Goal: Task Accomplishment & Management: Complete application form

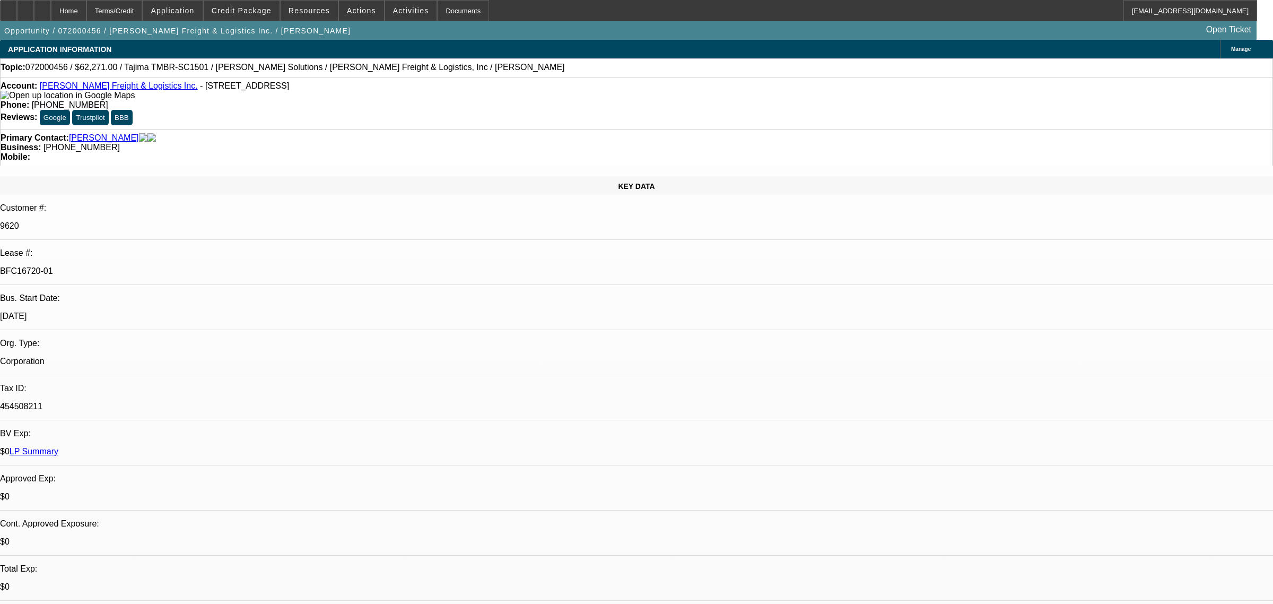
select select "0"
select select "2"
select select "0.1"
select select "4"
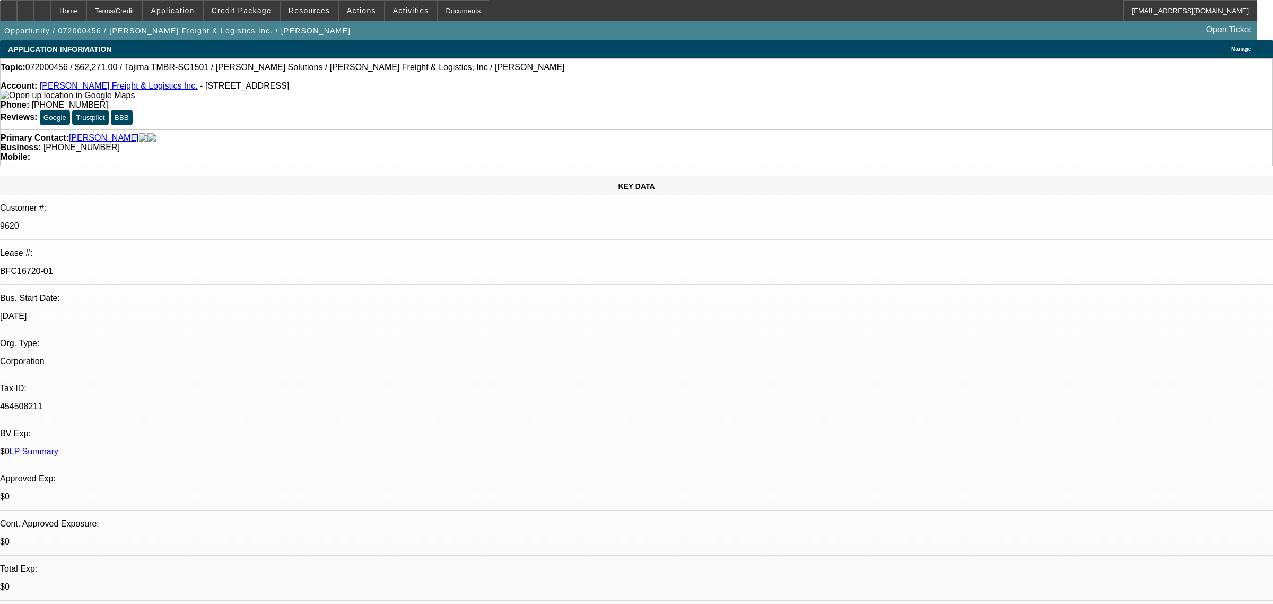
select select "0"
select select "2"
select select "0.1"
select select "4"
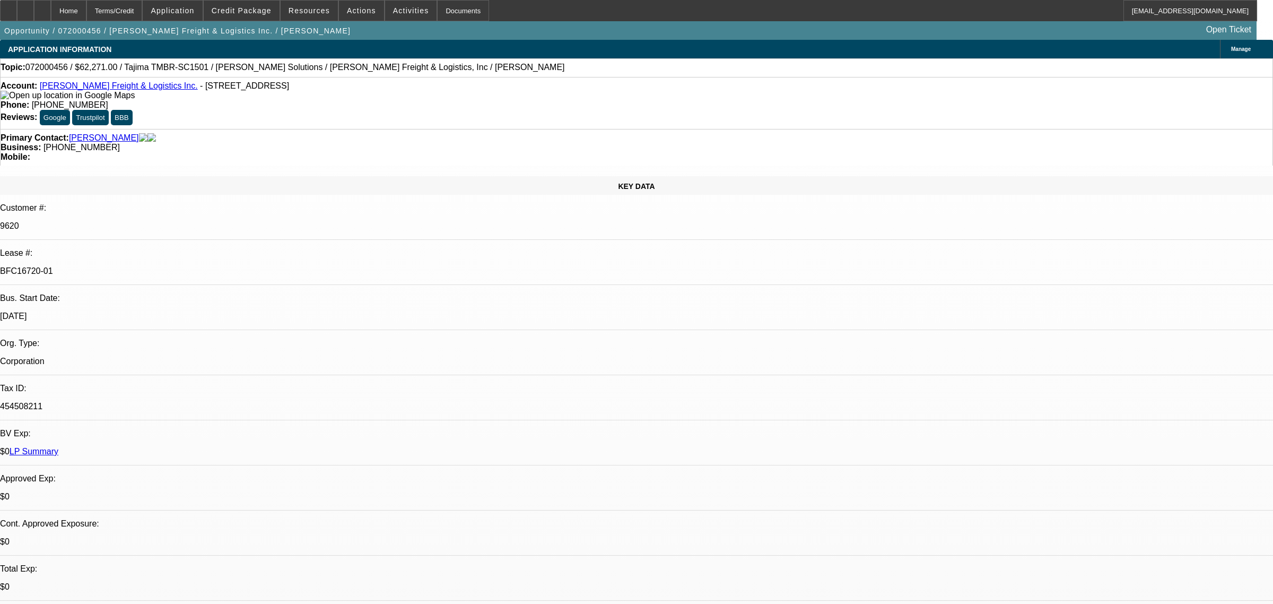
select select "0"
select select "2"
select select "0.1"
select select "4"
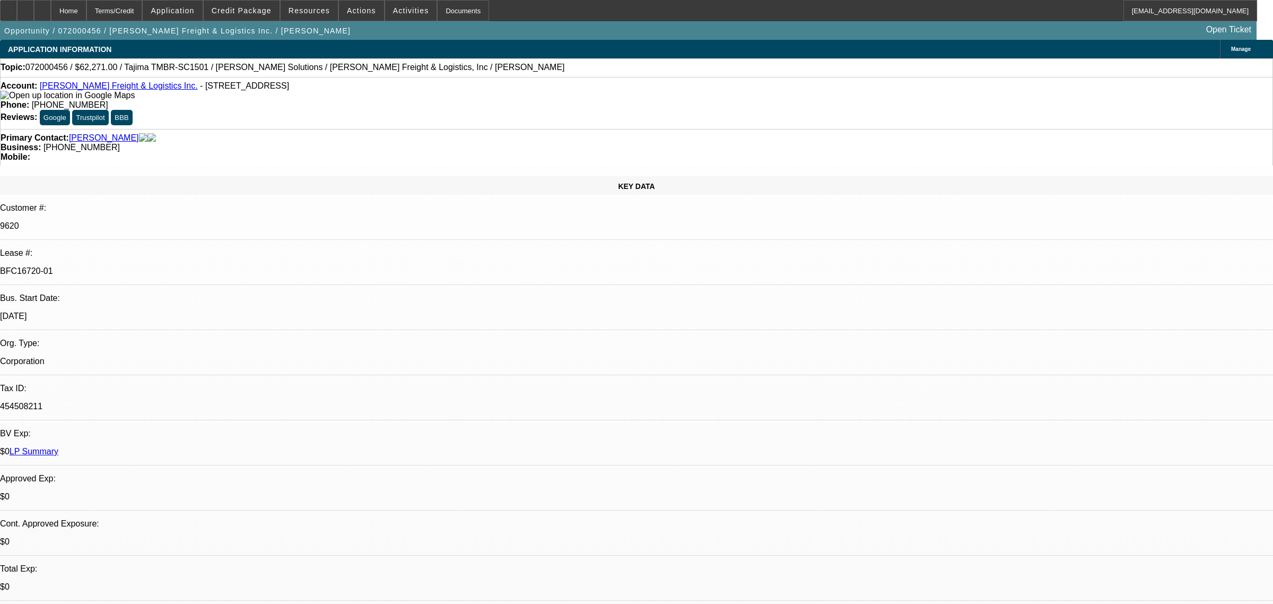
select select "0"
select select "2"
select select "0.1"
select select "4"
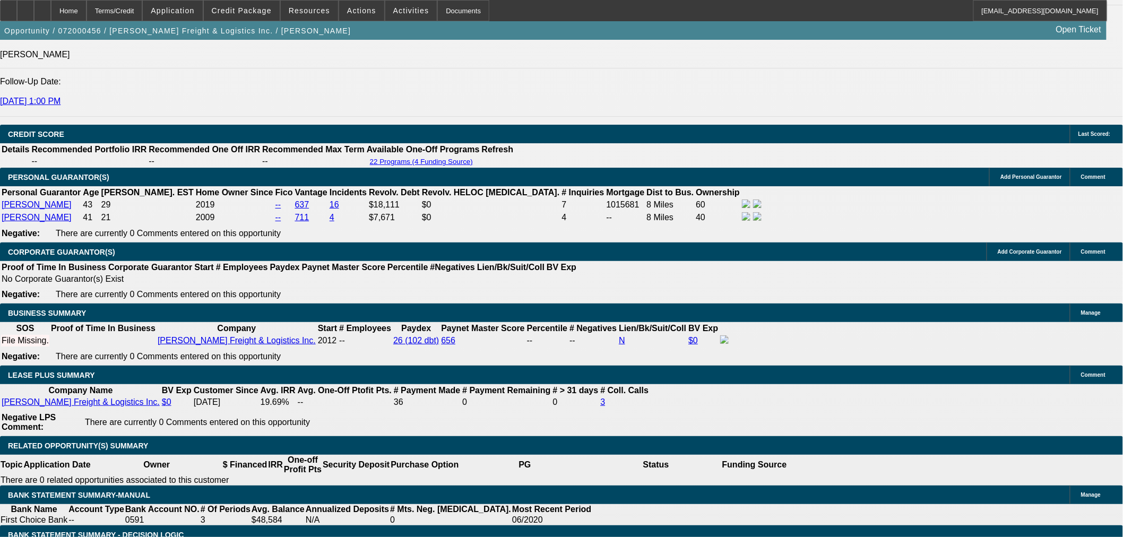
scroll to position [1532, 0]
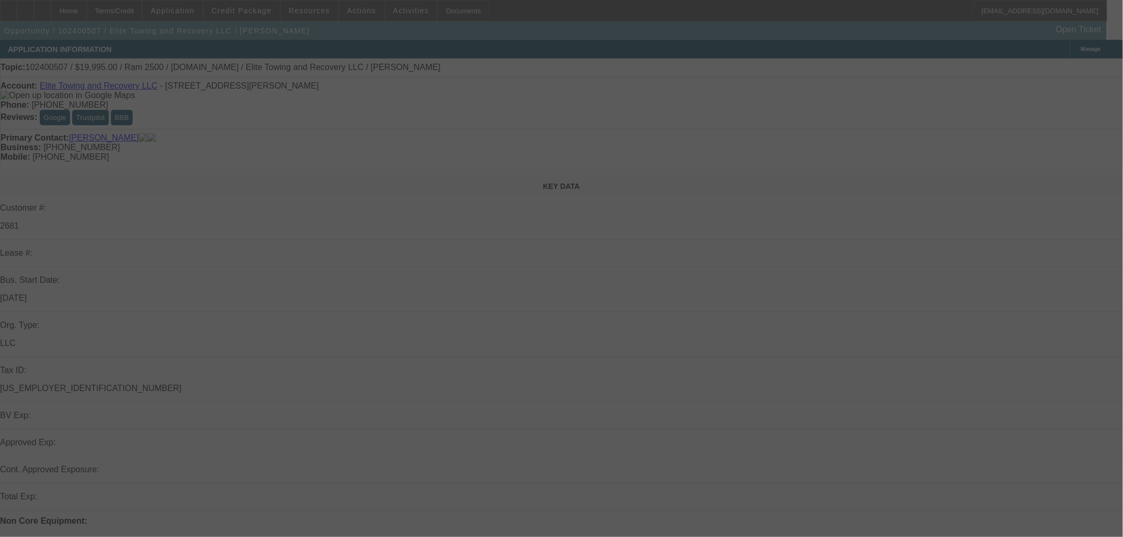
scroll to position [177, 0]
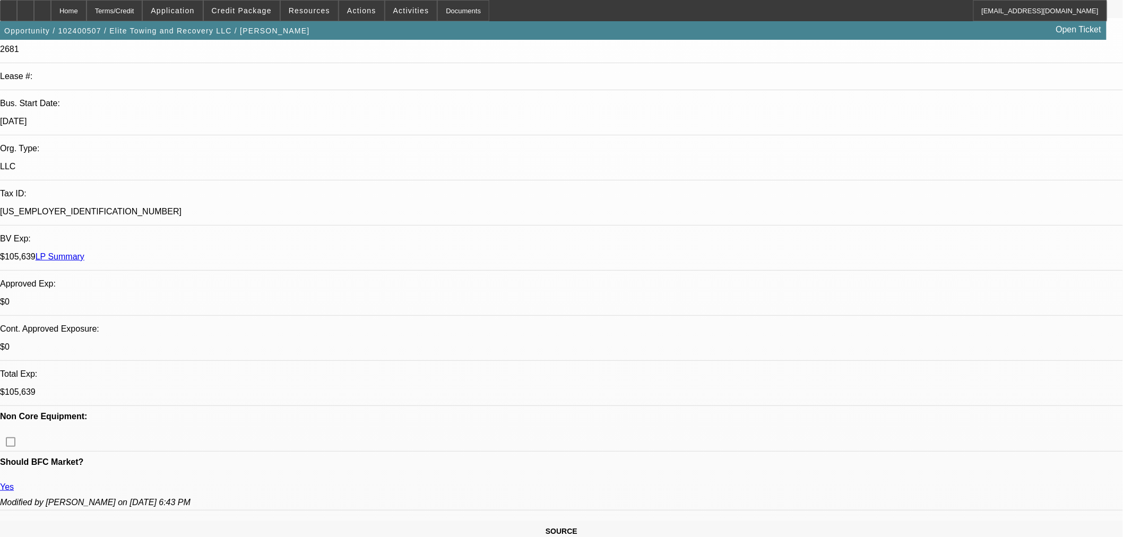
select select "0.2"
select select "0"
select select "0.1"
select select "4"
select select "0"
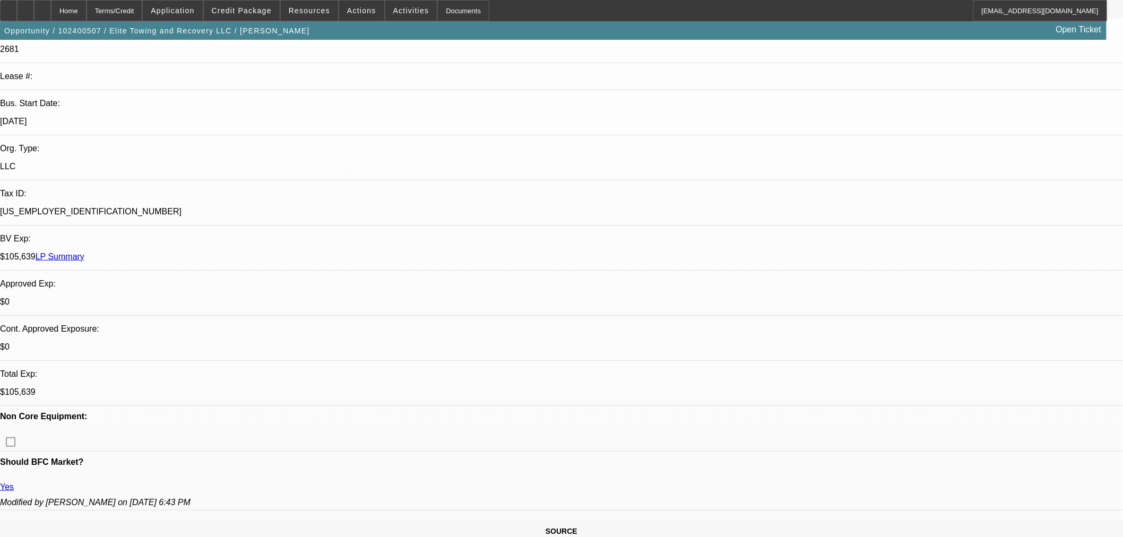
select select "2"
select select "0.1"
select select "4"
select select "0.2"
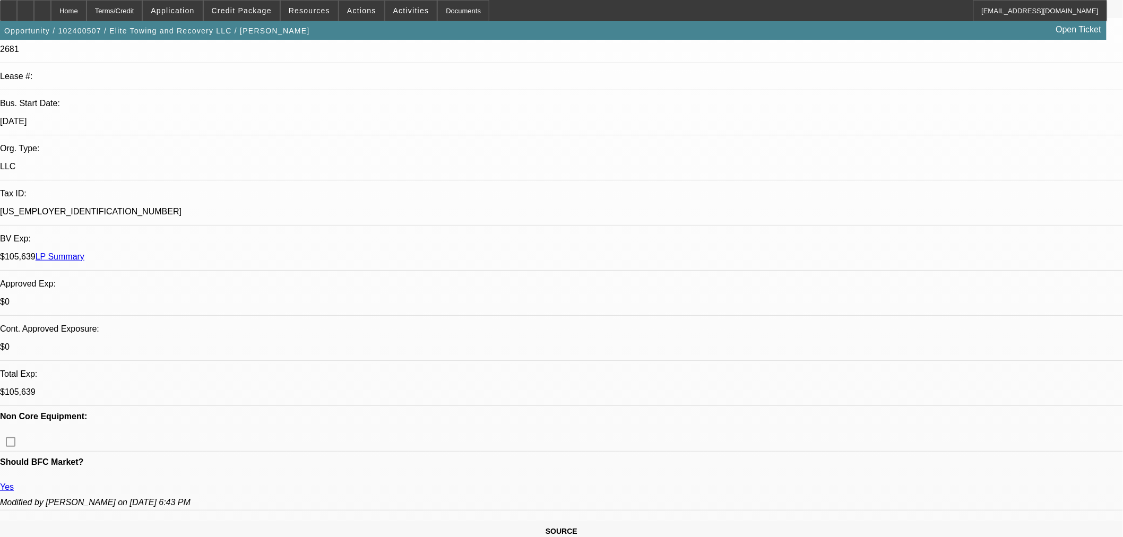
select select "2"
select select "0.1"
select select "4"
select select "0.2"
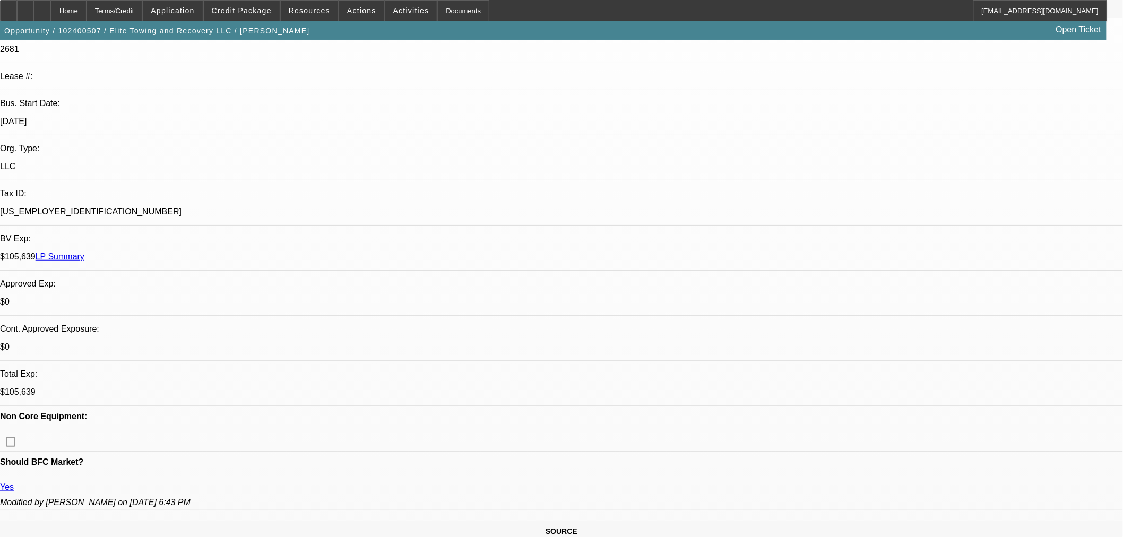
select select "2"
select select "0.1"
select select "4"
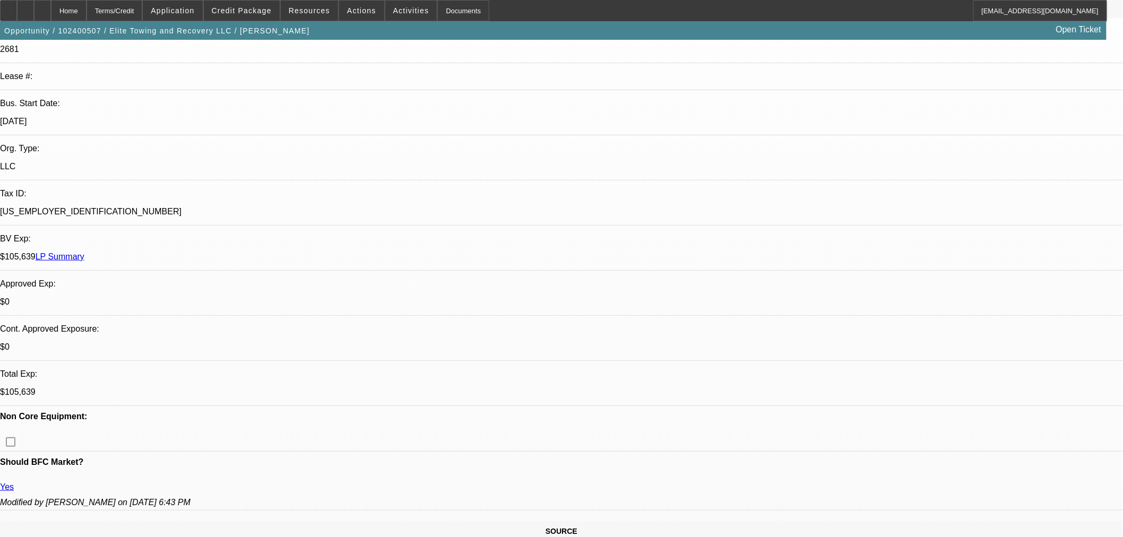
scroll to position [1414, 0]
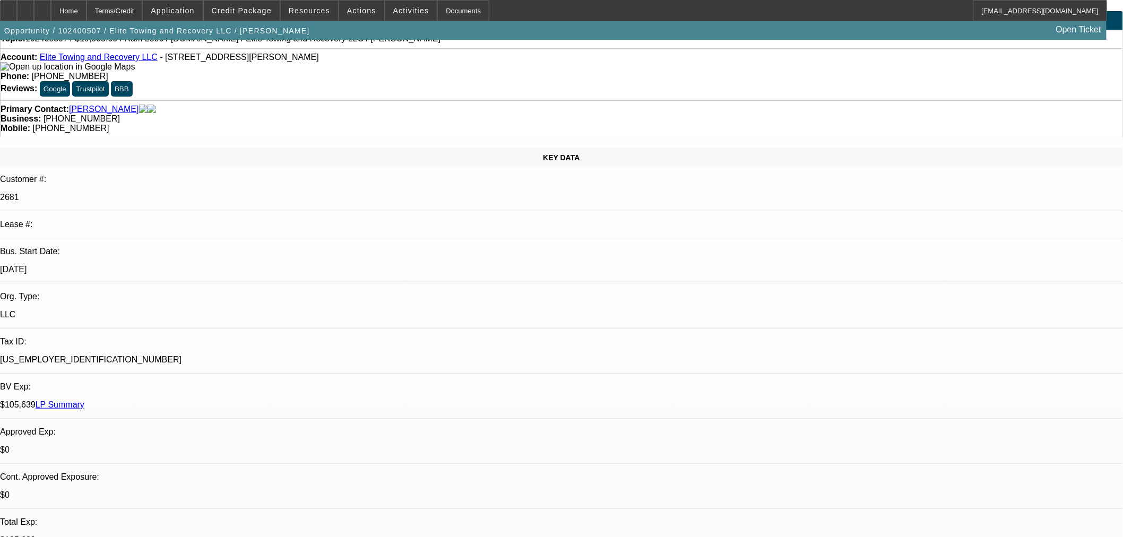
scroll to position [294, 0]
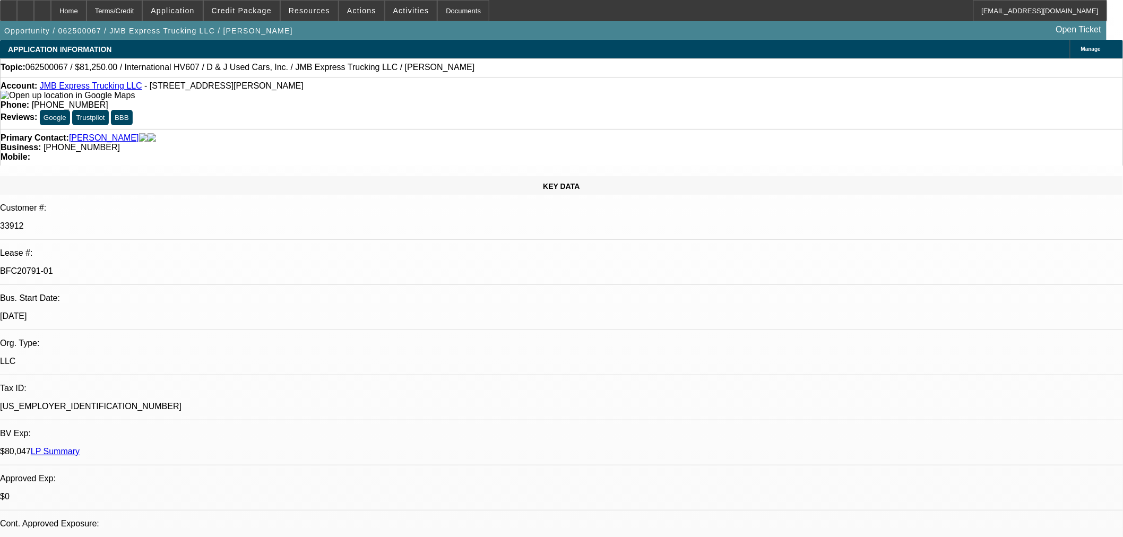
select select "0"
select select "2"
select select "0"
select select "6"
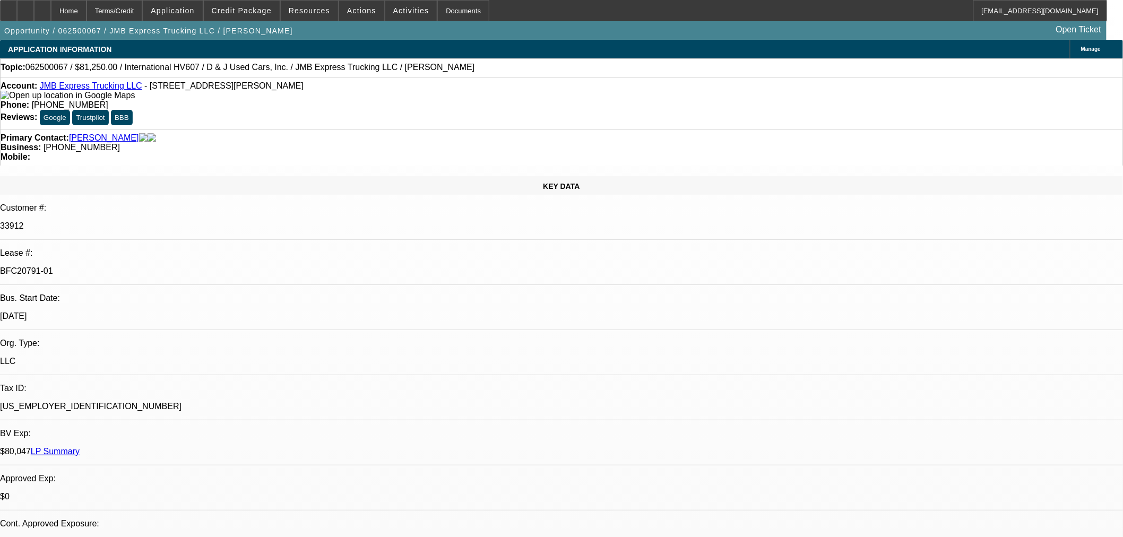
select select "0"
select select "6"
select select "0"
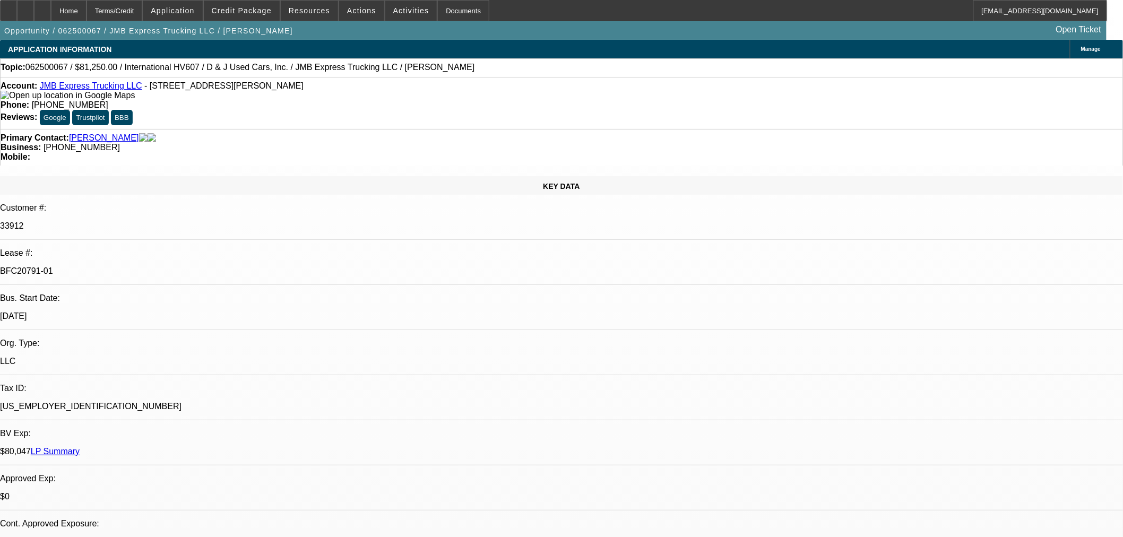
select select "0"
select select "2"
select select "0"
select select "6"
select select "0"
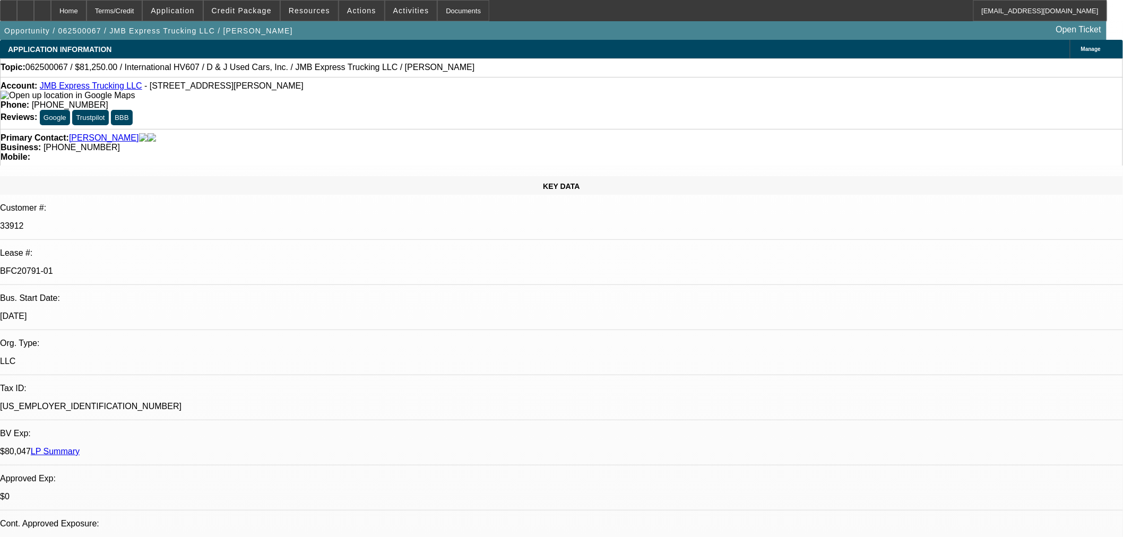
select select "0"
select select "2"
select select "0"
select select "6"
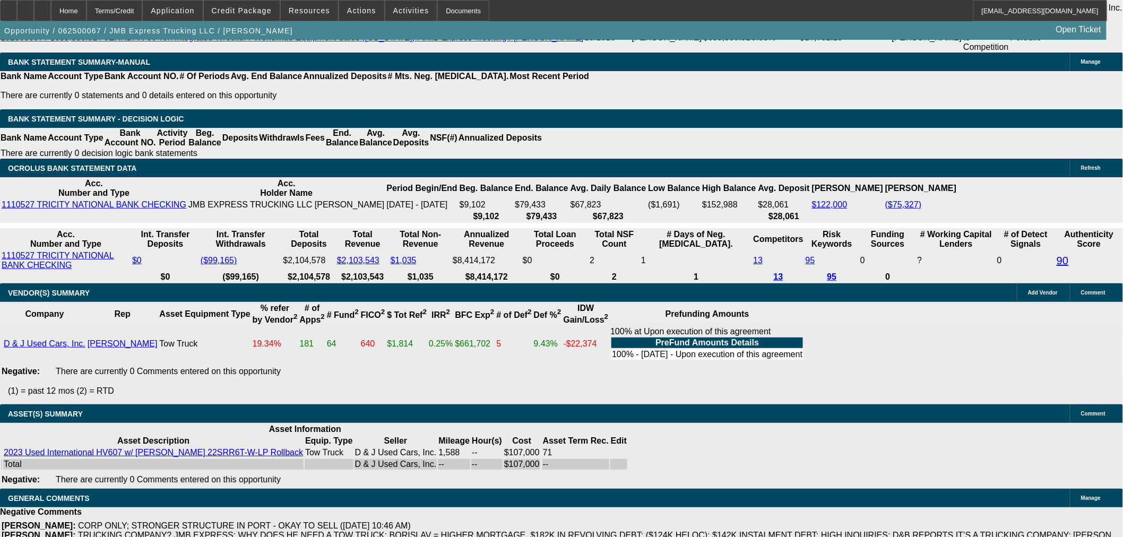
scroll to position [2162, 0]
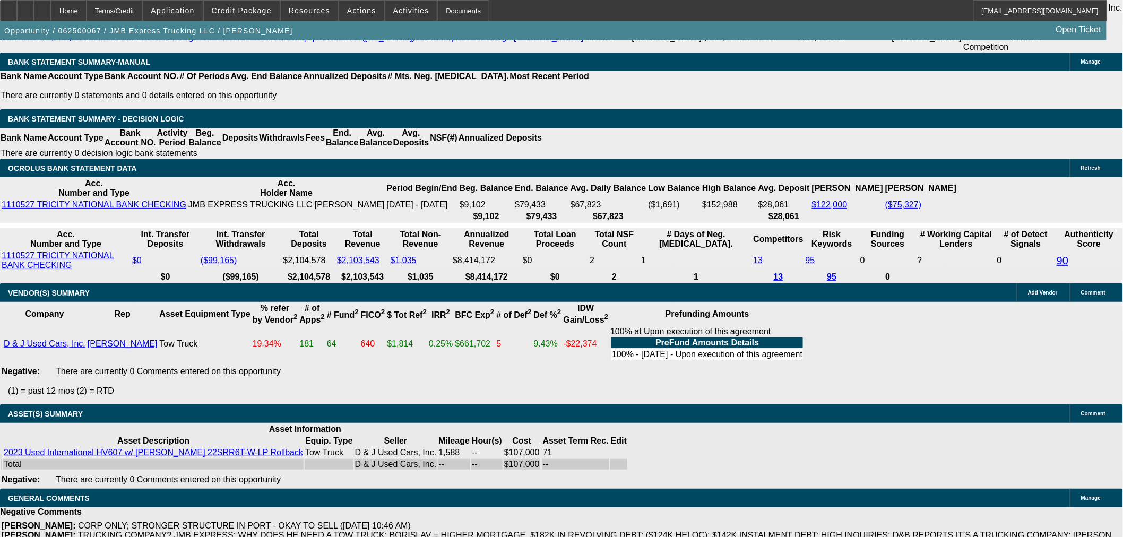
scroll to position [2045, 0]
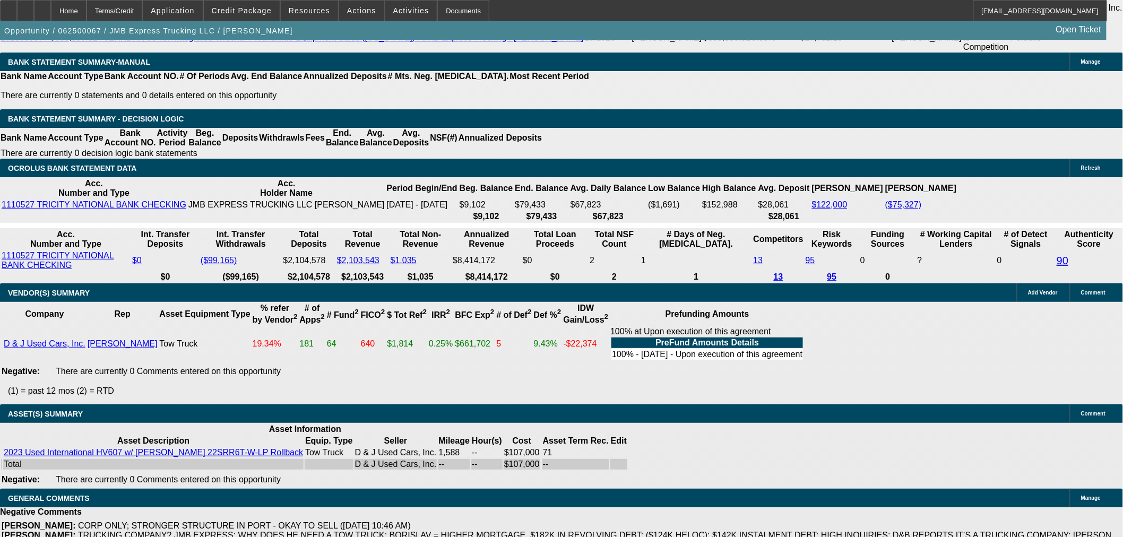
scroll to position [1691, 0]
drag, startPoint x: 909, startPoint y: 211, endPoint x: 904, endPoint y: 207, distance: 6.8
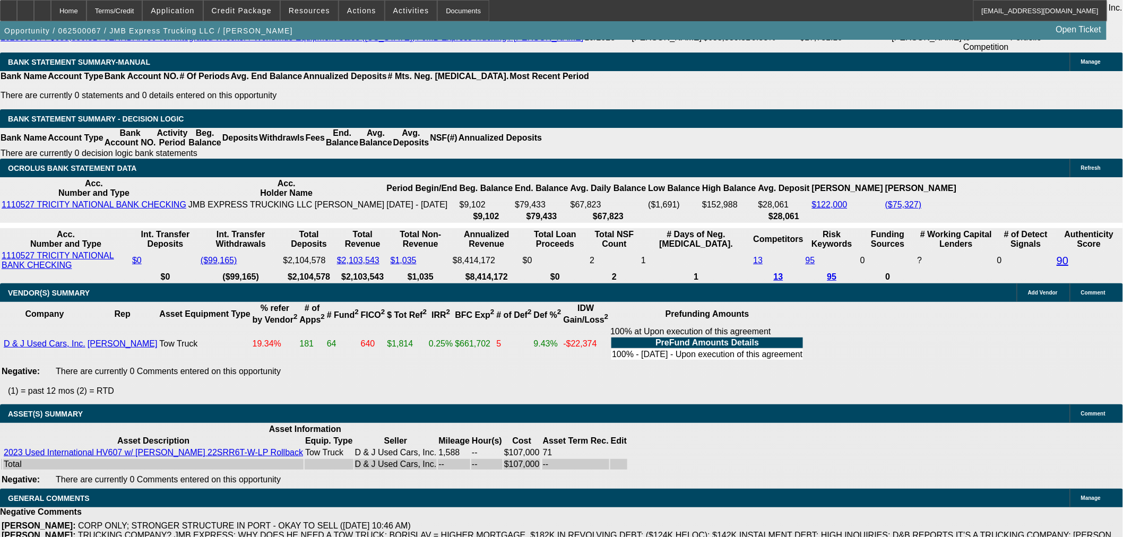
scroll to position [1101, 0]
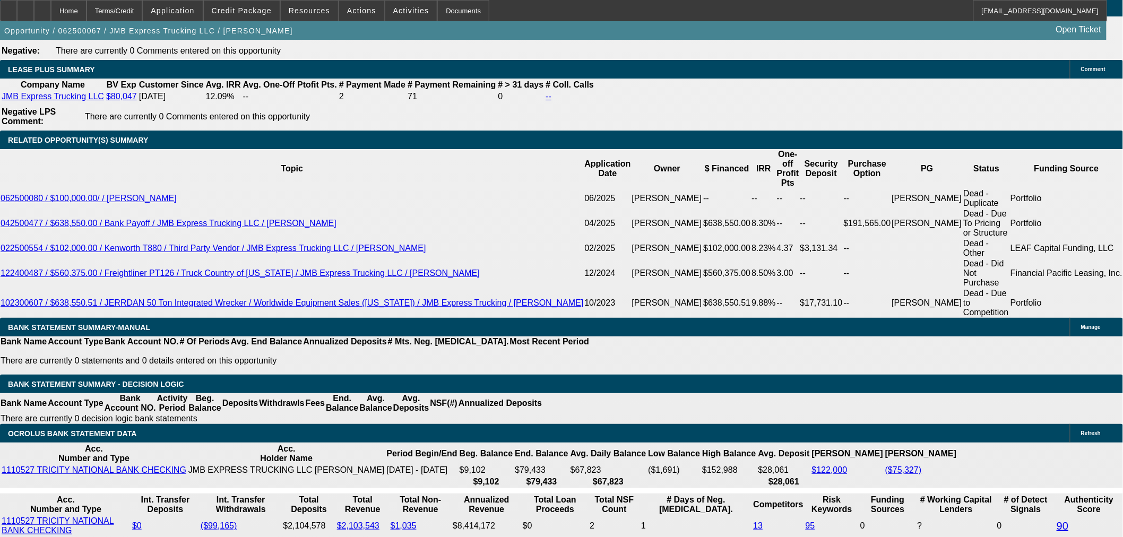
scroll to position [1827, 0]
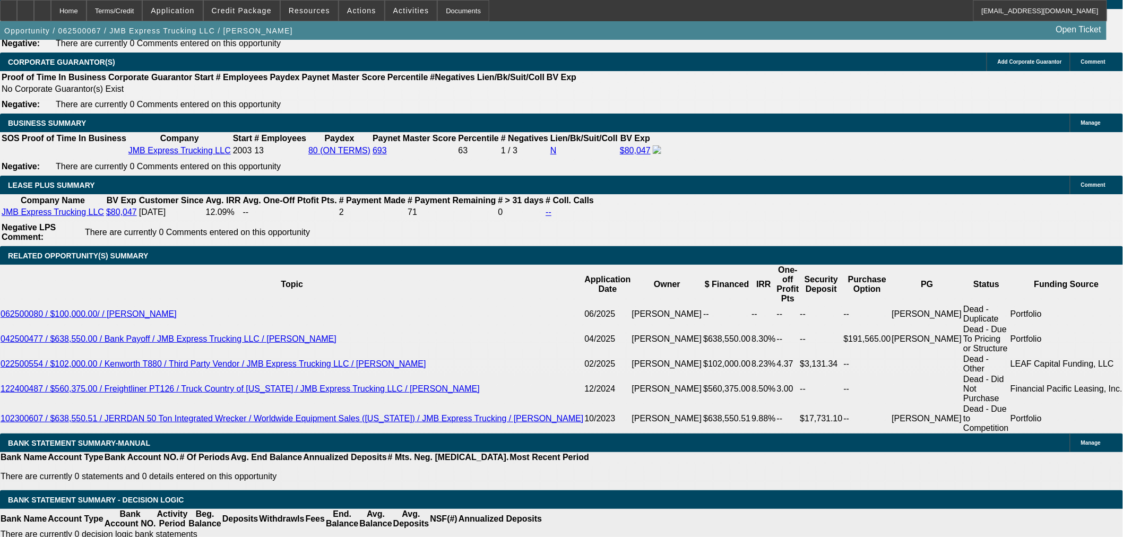
scroll to position [1768, 0]
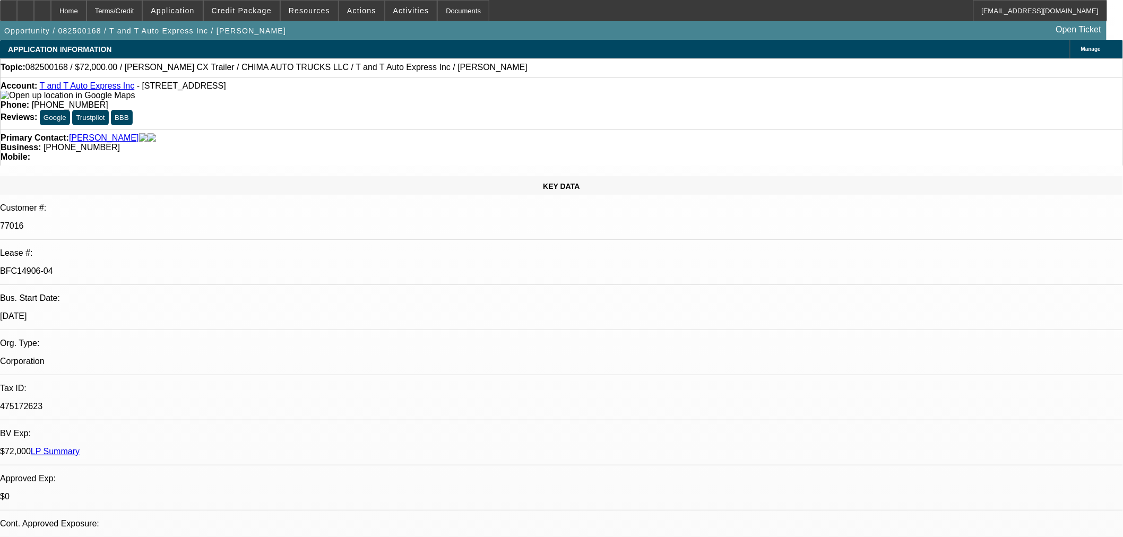
select select "0"
select select "2"
select select "0.1"
select select "4"
select select "0"
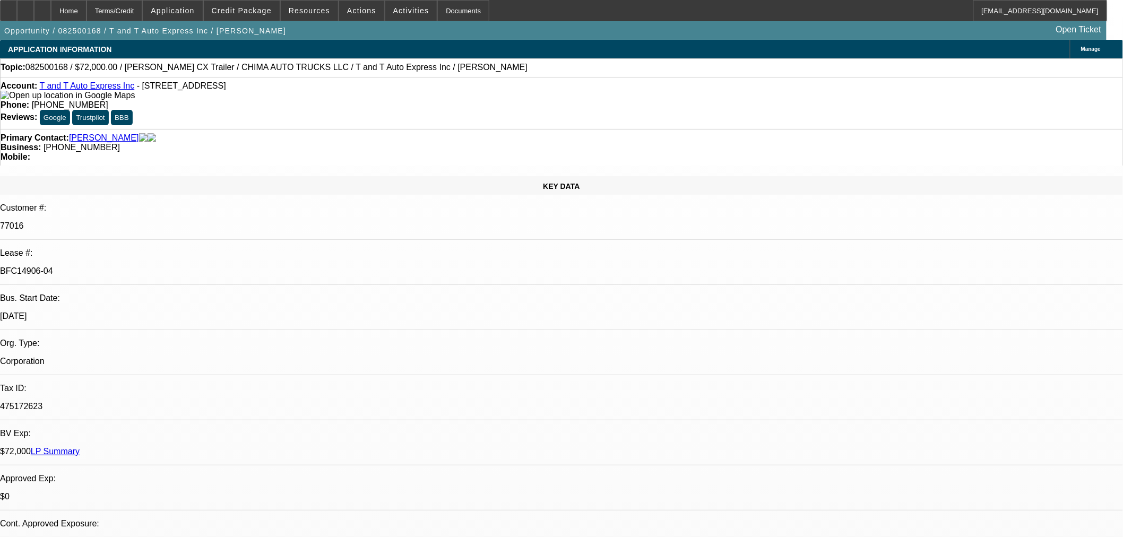
select select "2"
select select "0.1"
select select "4"
select select "0"
select select "2"
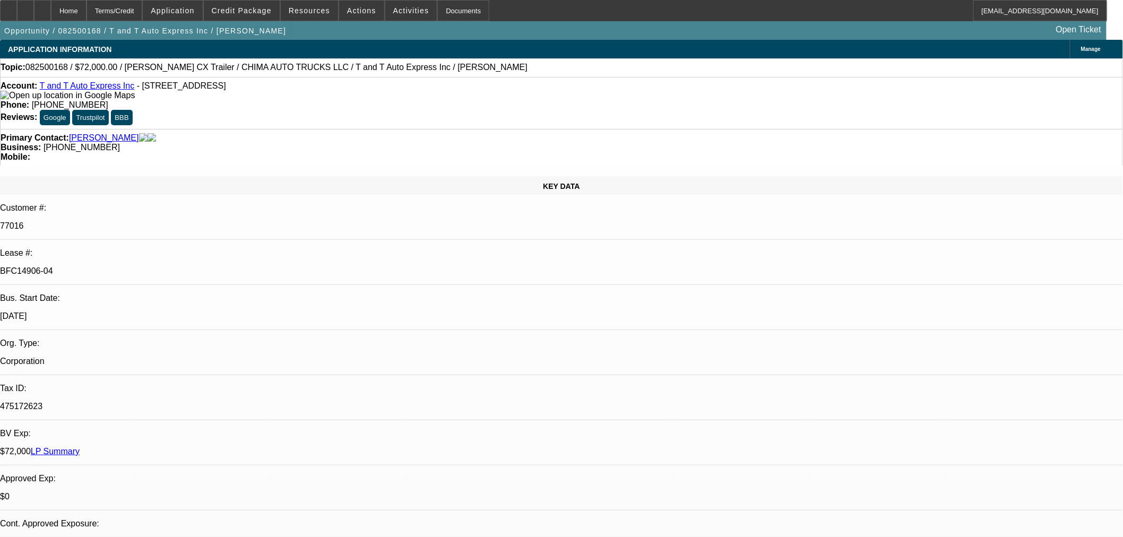
select select "0.1"
select select "4"
select select "0.15"
select select "2"
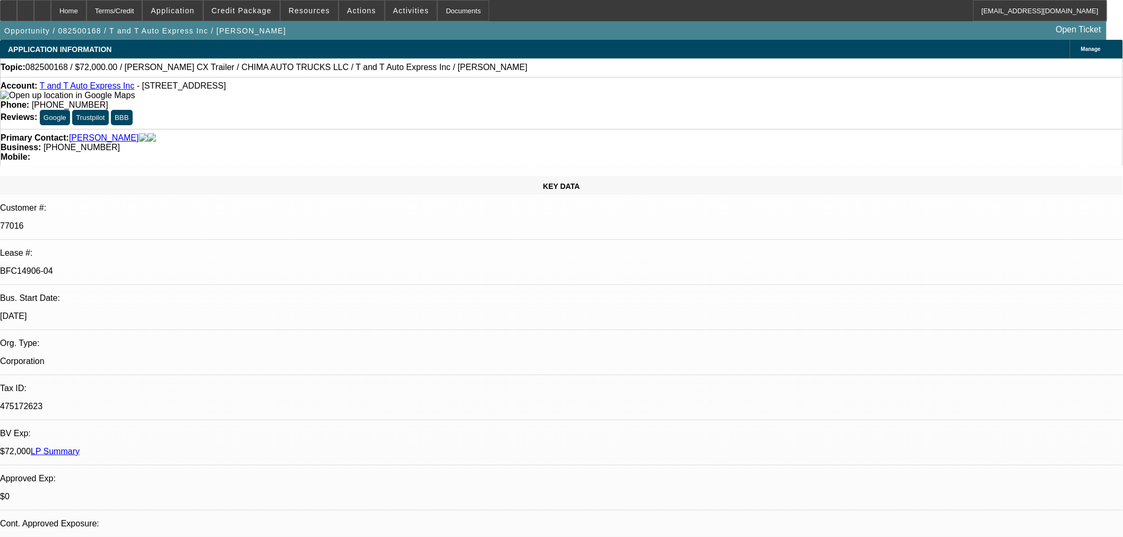
select select "0"
select select "6"
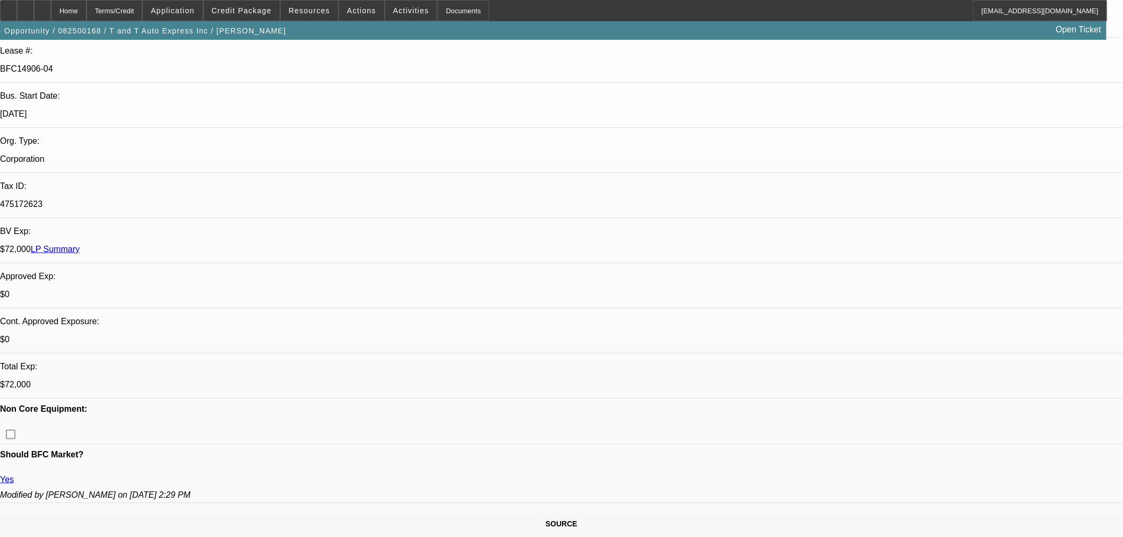
scroll to position [294, 0]
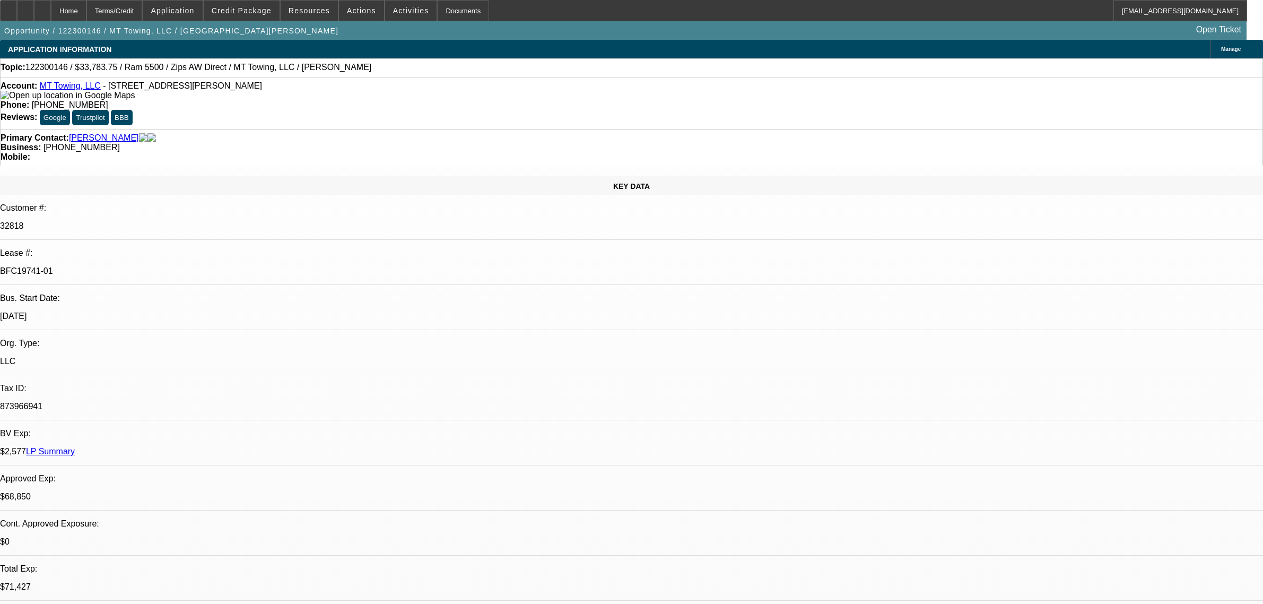
select select "0.1"
select select "2"
select select "0.1"
select select "4"
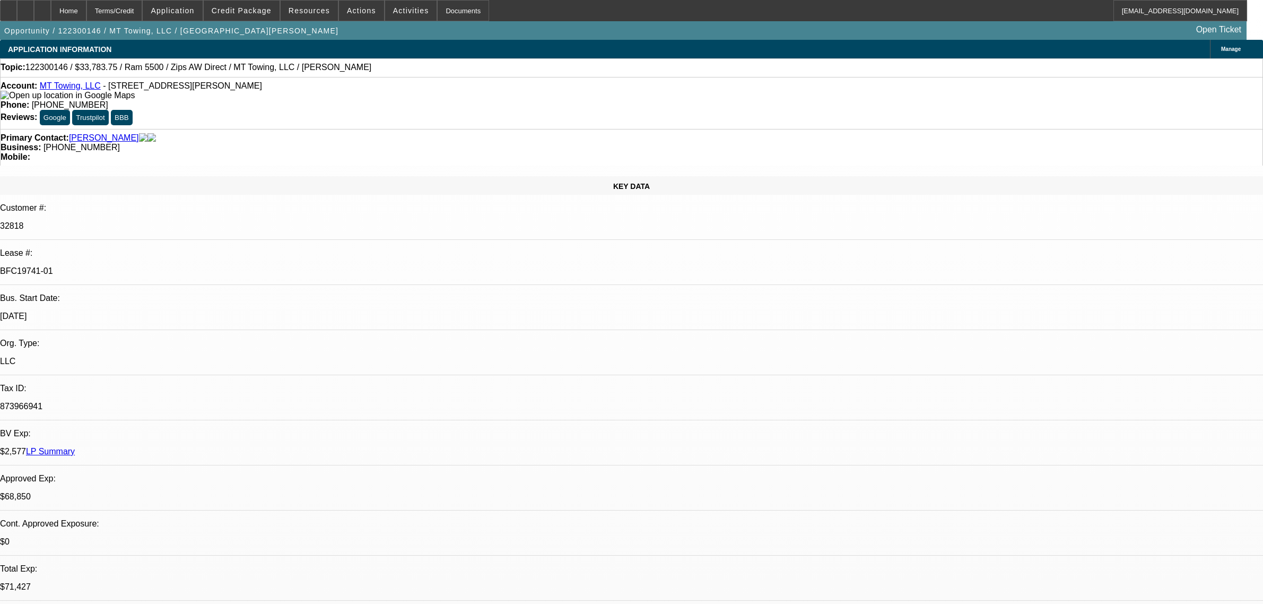
select select "0"
select select "2"
select select "0.1"
select select "4"
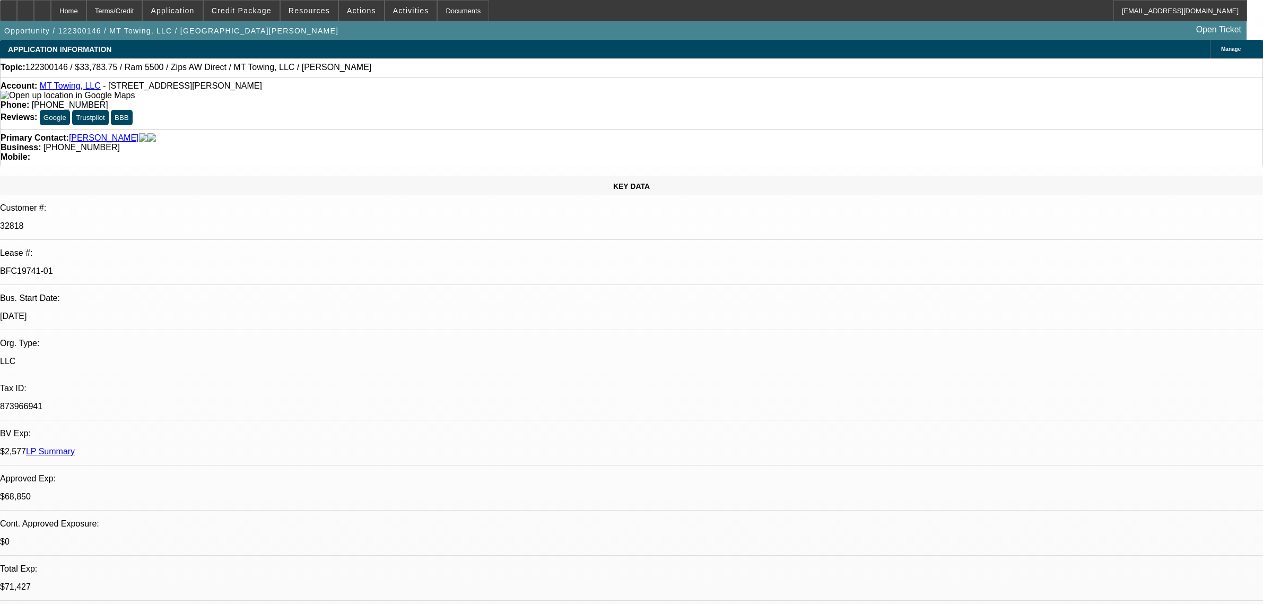
select select "0"
select select "2"
select select "0.1"
select select "4"
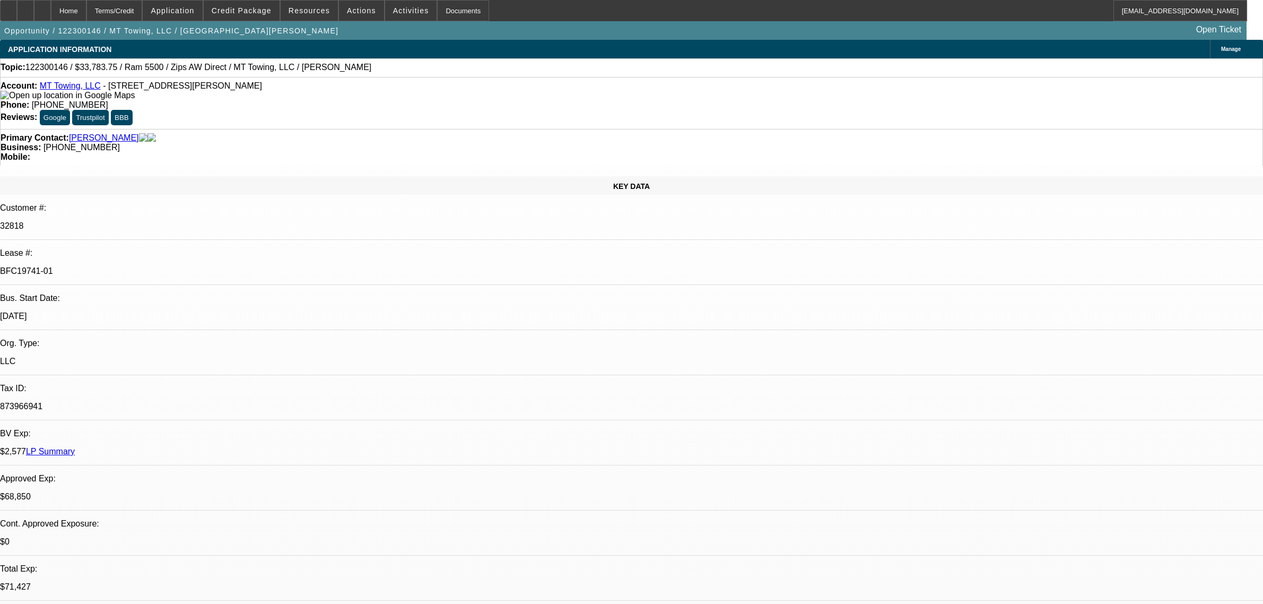
select select "0.1"
select select "2"
select select "0.1"
select select "4"
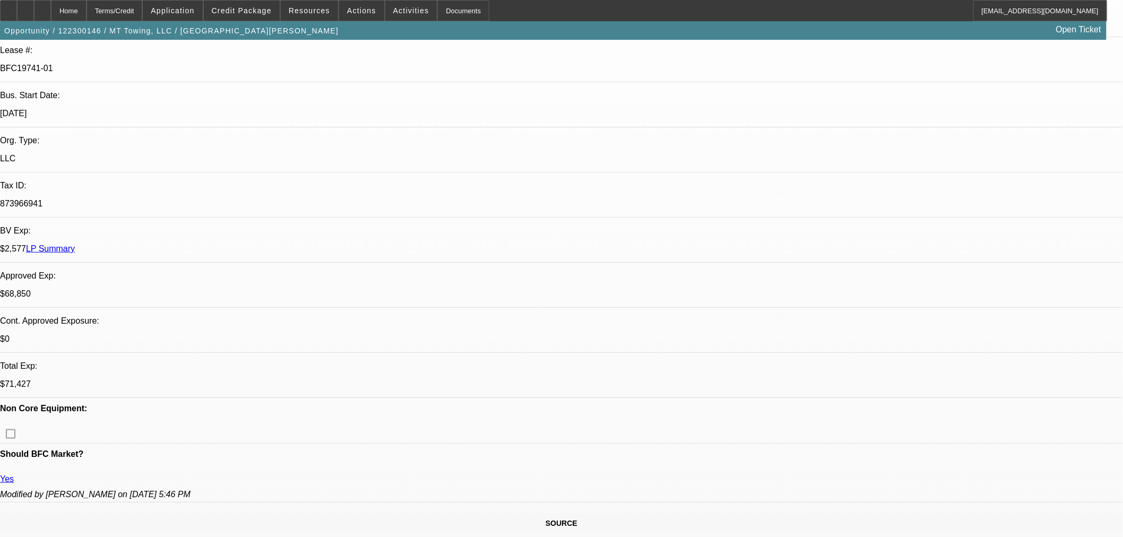
scroll to position [353, 0]
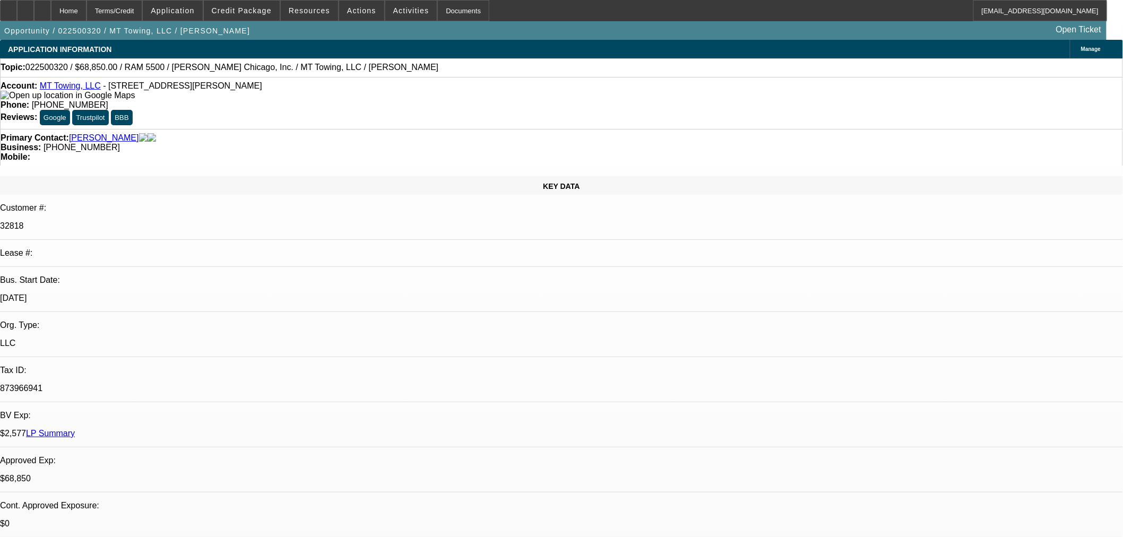
select select "0"
select select "6"
select select "0.1"
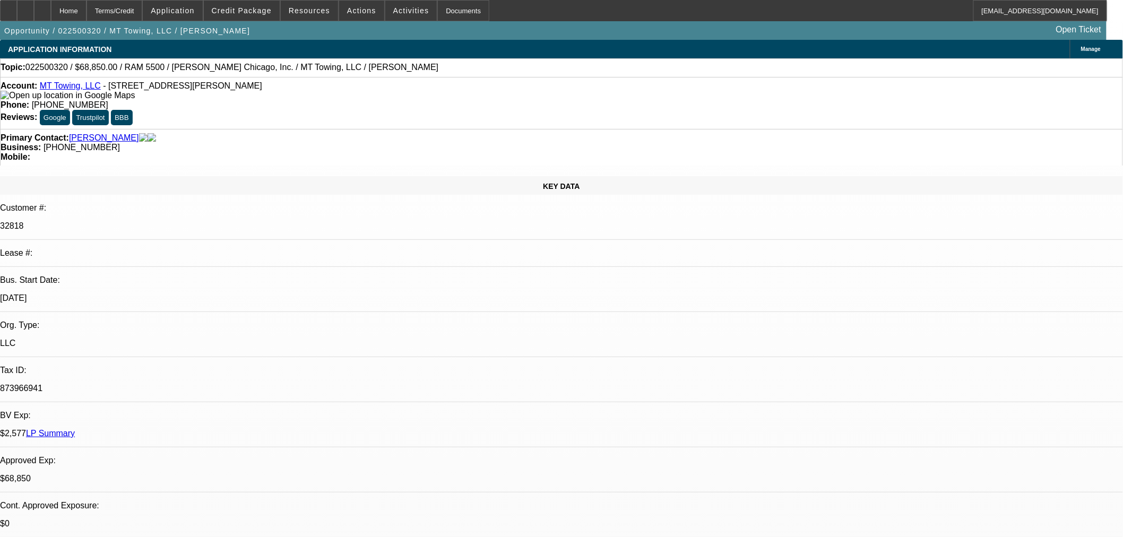
select select "2"
select select "0"
select select "6"
select select "0"
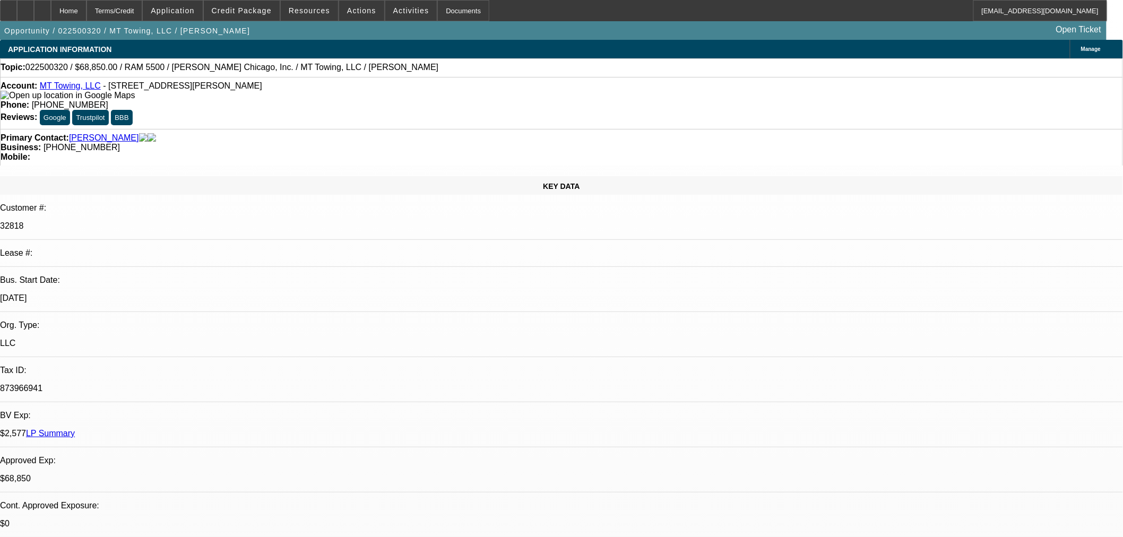
select select "2"
select select "0"
select select "6"
select select "0"
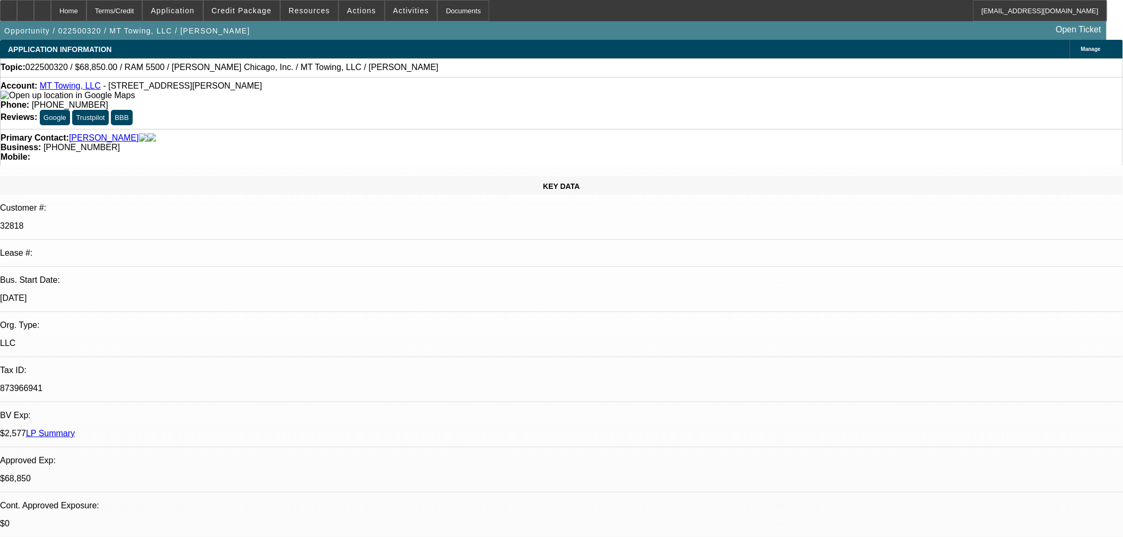
select select "0"
select select "3"
select select "0"
select select "6"
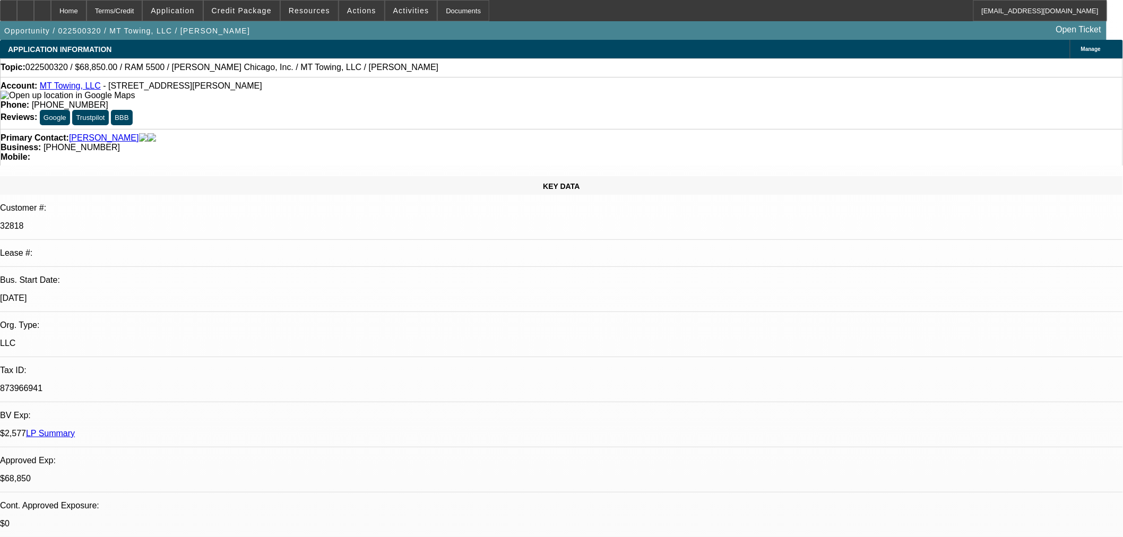
scroll to position [24, 0]
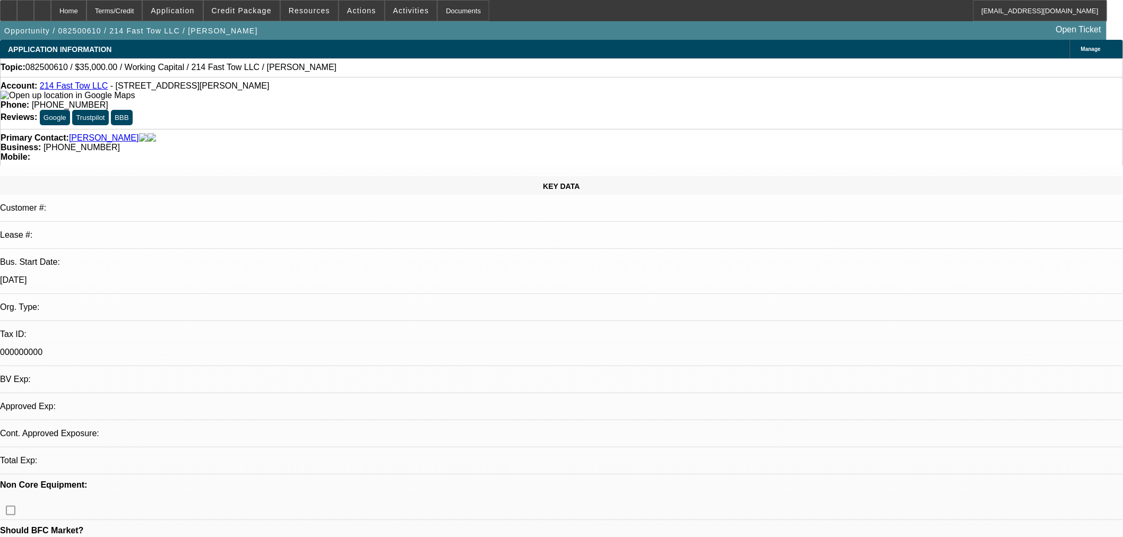
select select "0"
select select "2"
select select "0.1"
select select "4"
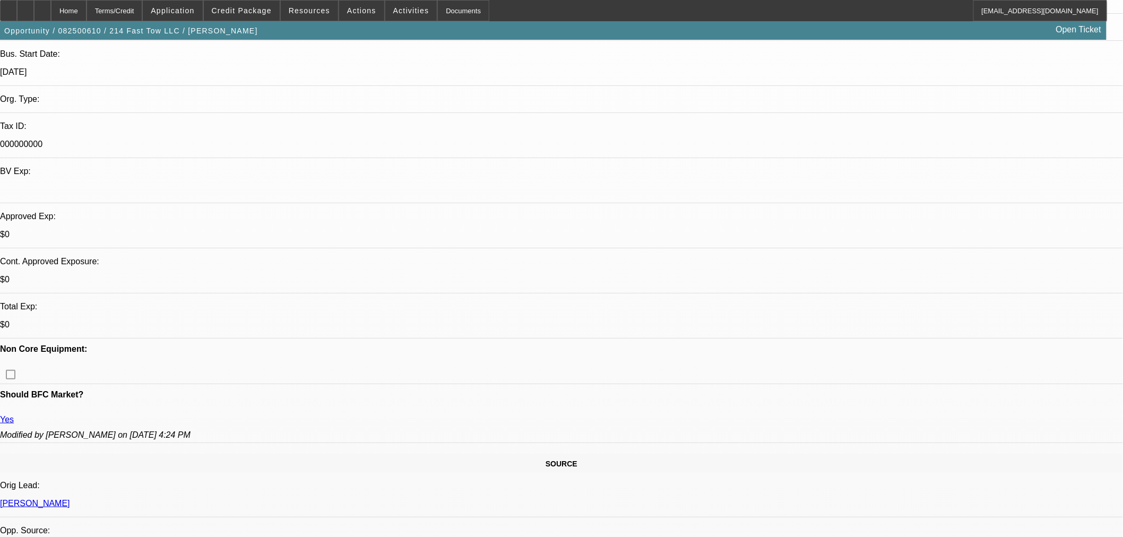
scroll to position [294, 0]
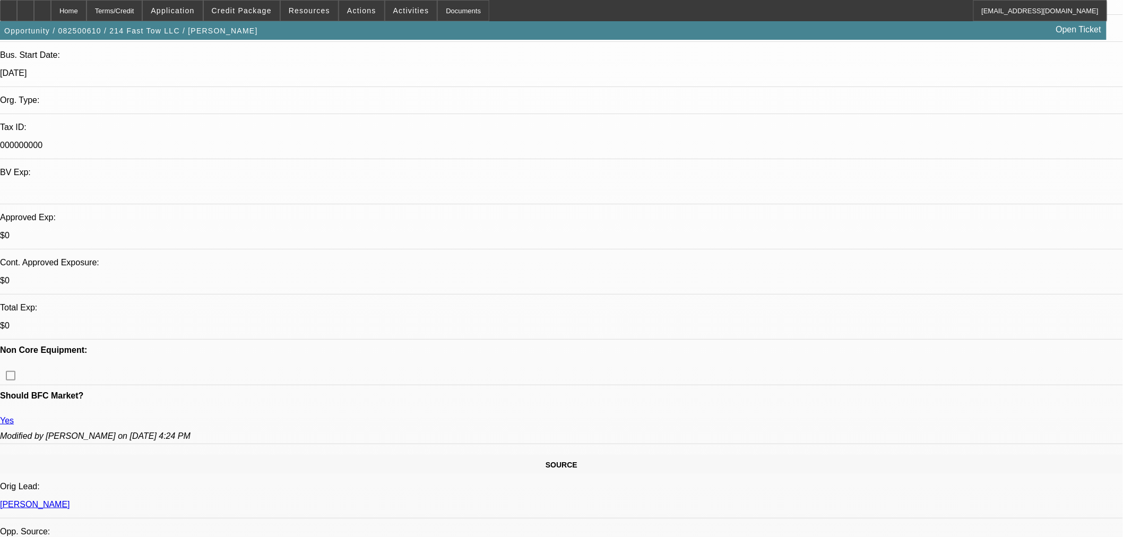
scroll to position [236, 0]
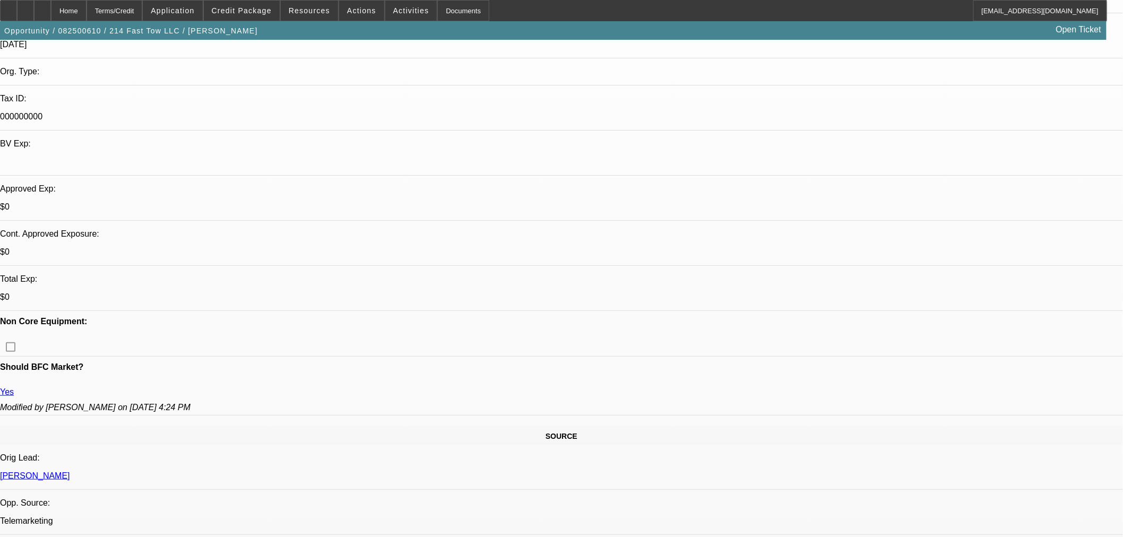
scroll to position [177, 0]
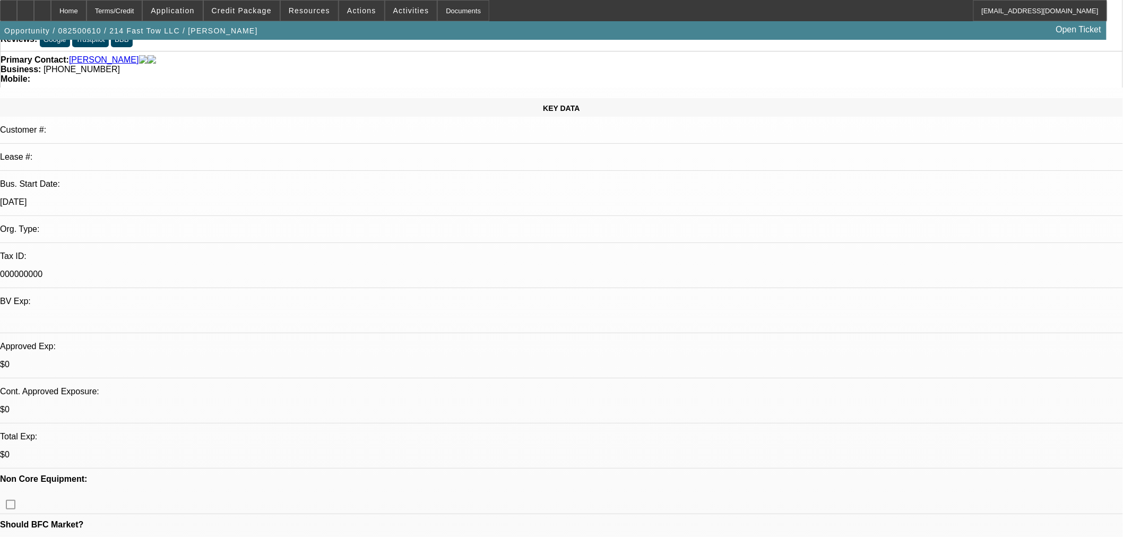
scroll to position [0, 0]
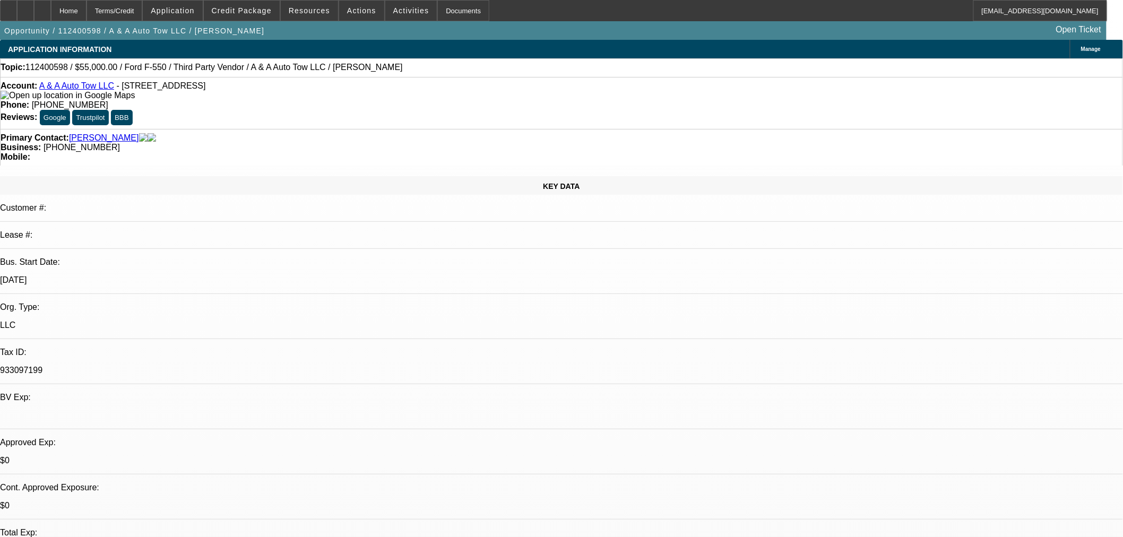
select select "0"
select select "2"
select select "0.1"
select select "4"
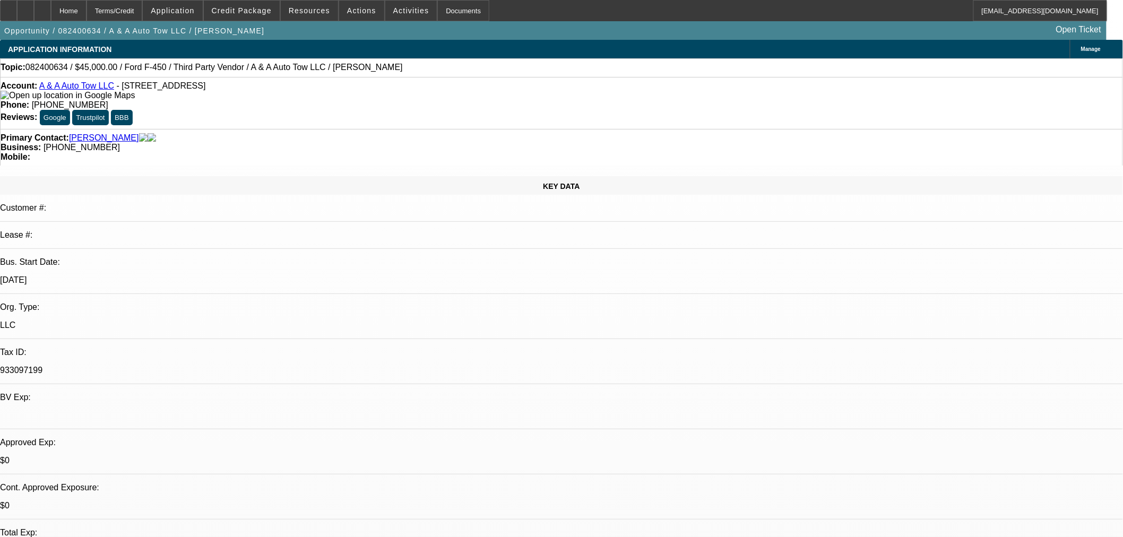
select select "0"
select select "0.1"
select select "5"
select select "0"
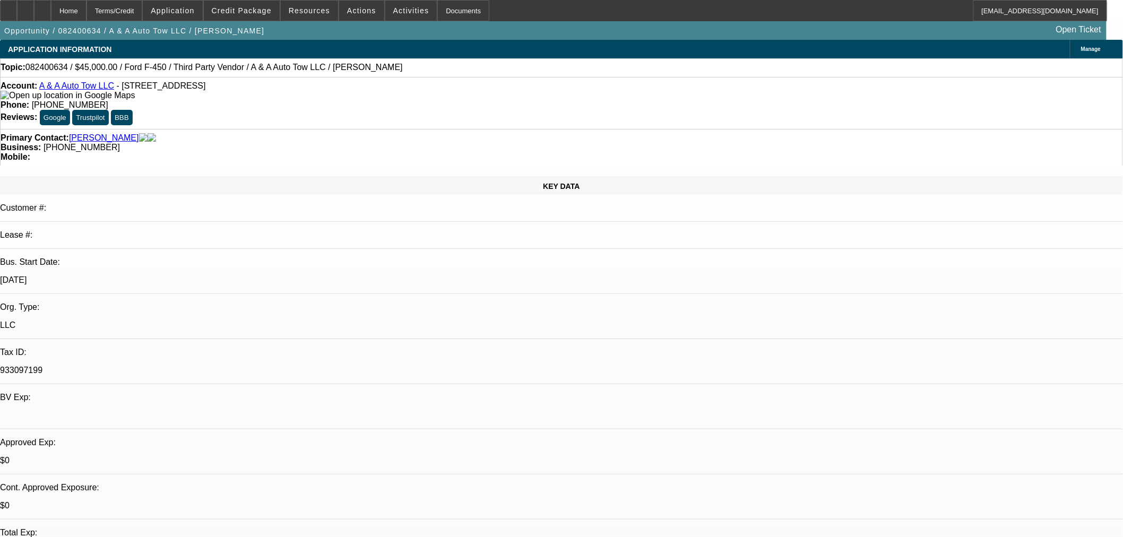
select select "0"
select select "0.1"
select select "5"
select select "0"
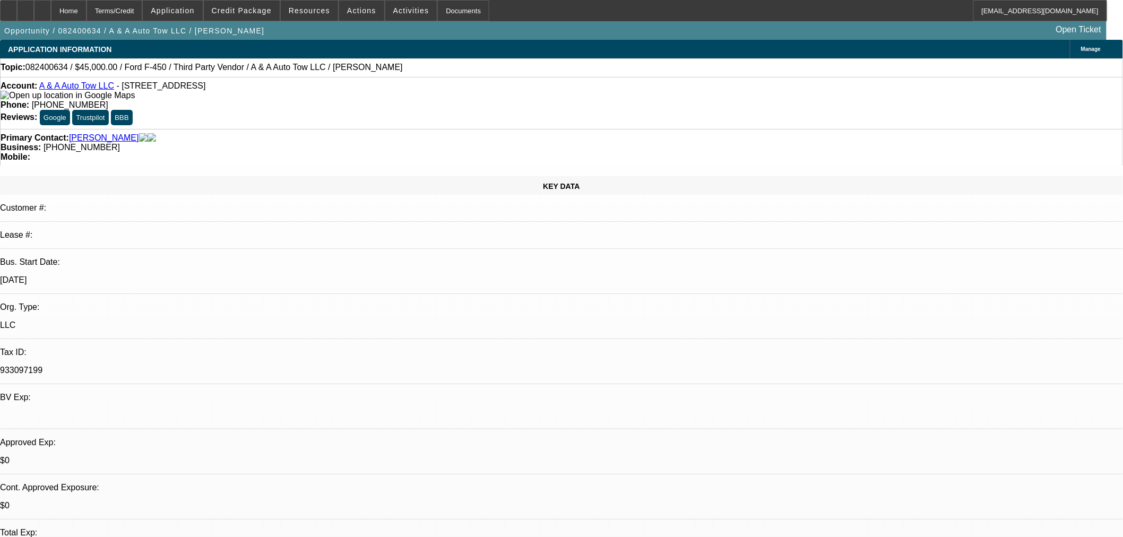
select select "0.1"
select select "5"
select select "0"
select select "0.1"
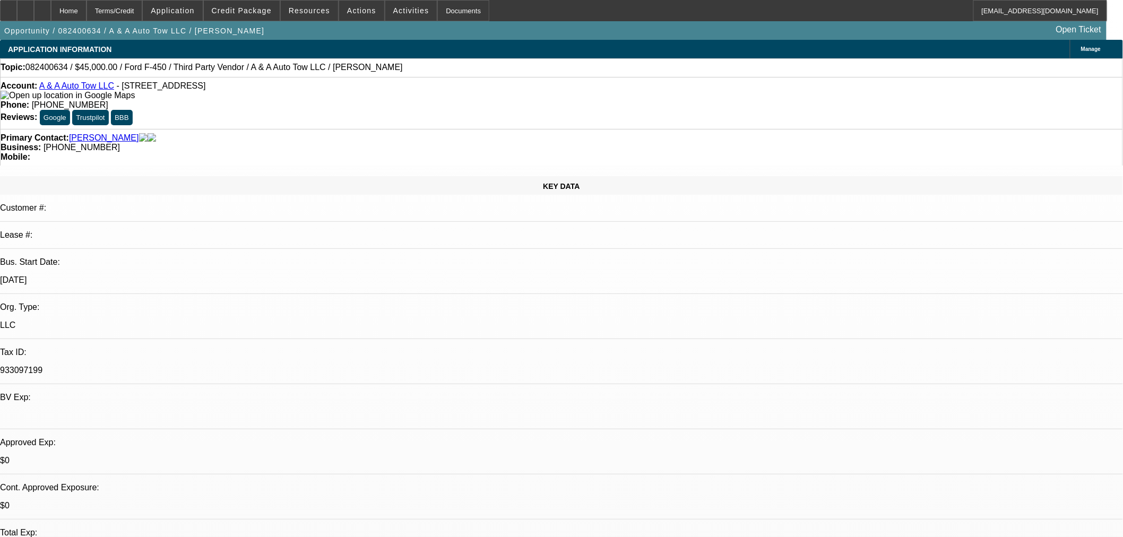
select select "4"
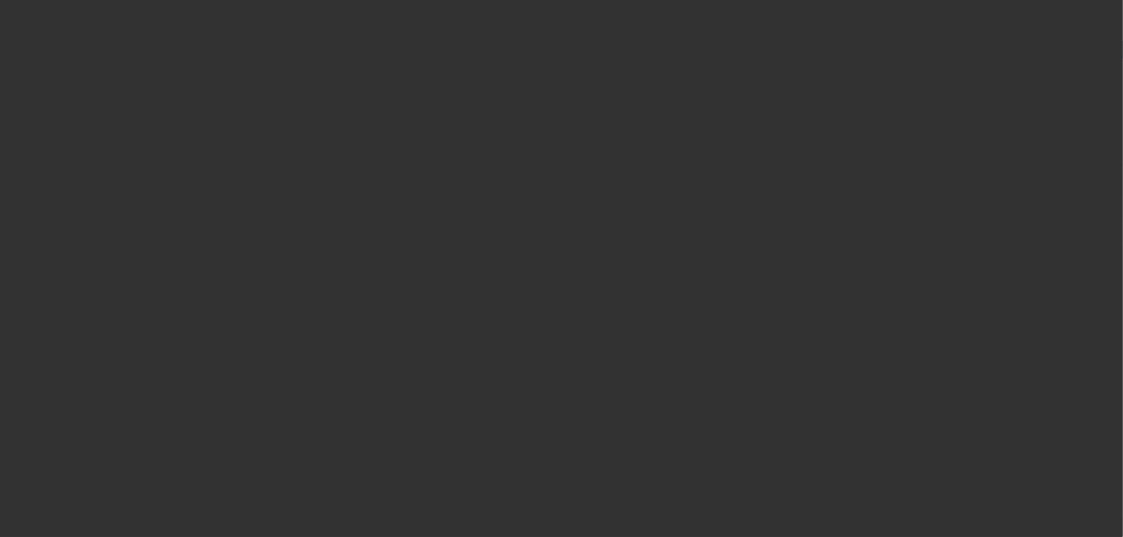
select select "0"
select select "2"
select select "0.1"
select select "4"
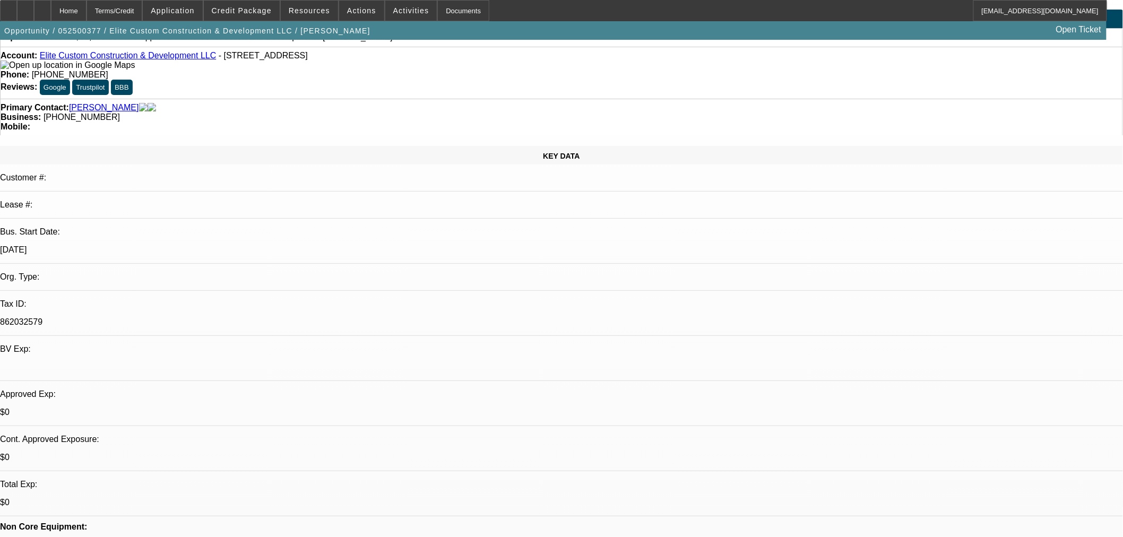
scroll to position [59, 0]
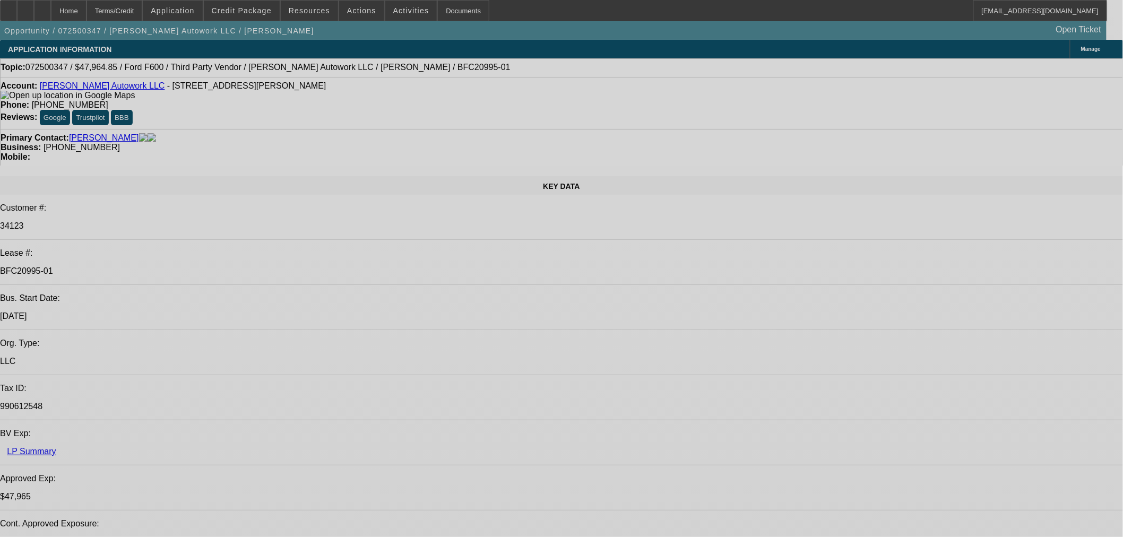
select select "0"
select select "2"
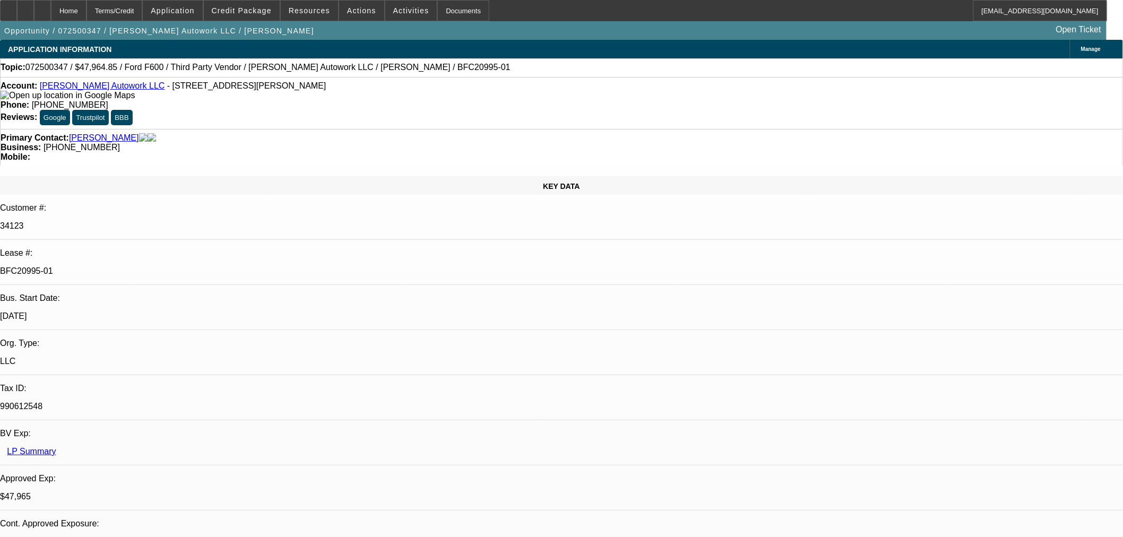
select select "2"
select select "0"
select select "6"
select select "0"
select select "2"
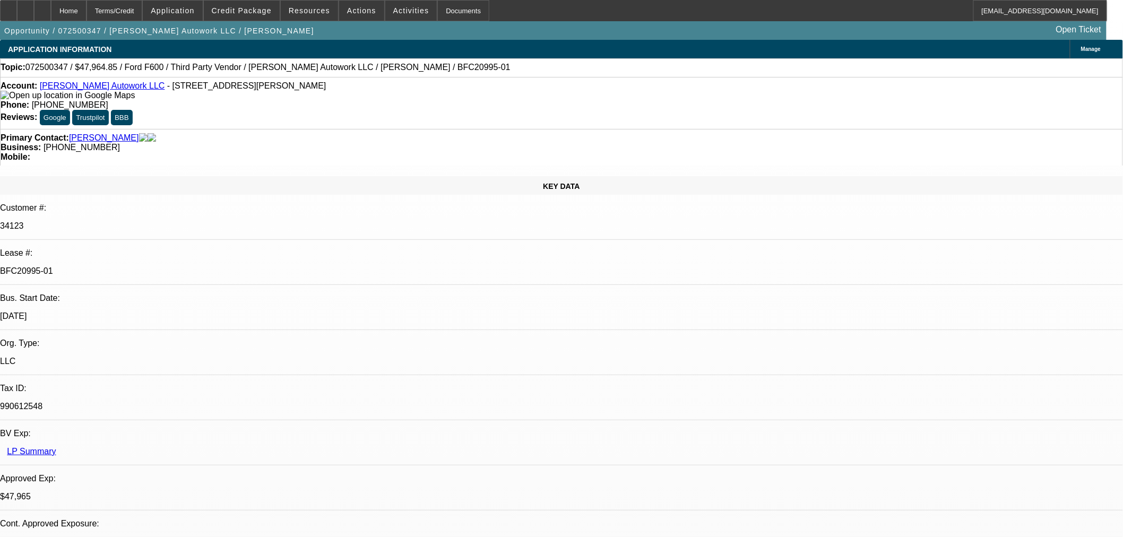
select select "2"
select select "0.1"
select select "4"
select select "0"
select select "2"
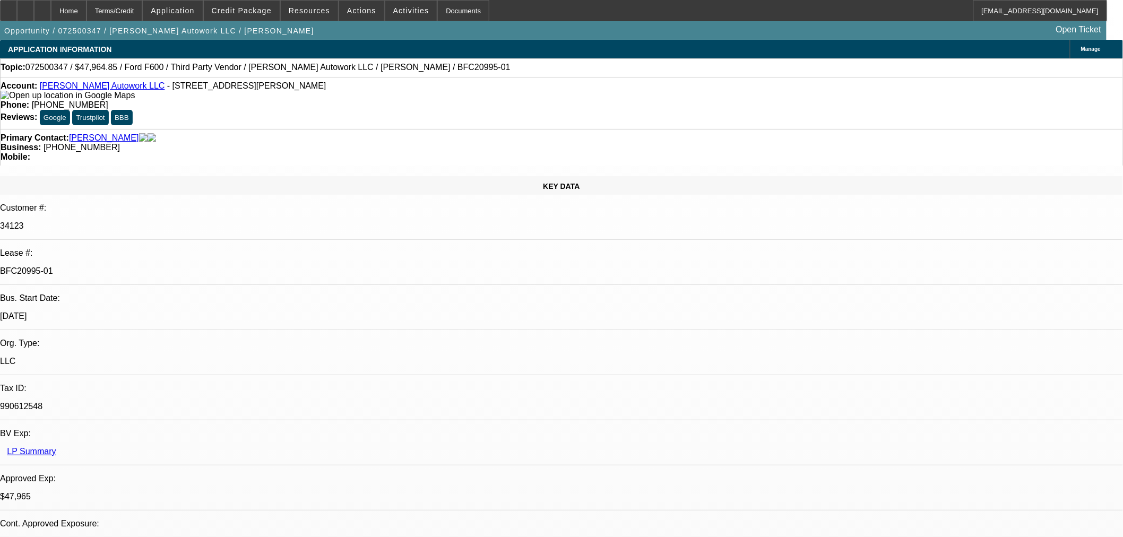
select select "2"
select select "0"
select select "6"
select select "0"
select select "2"
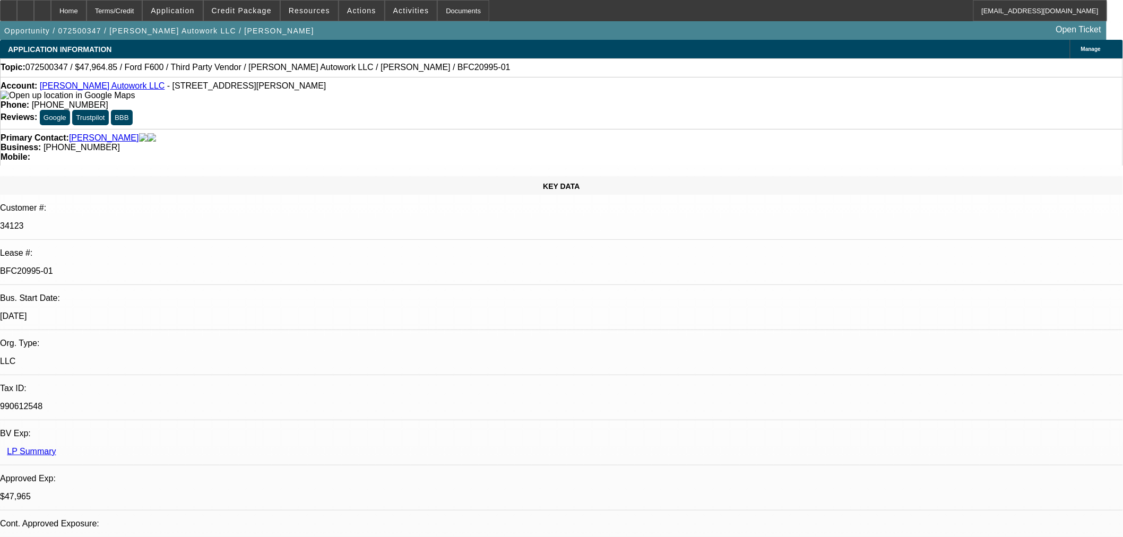
select select "2"
select select "0.1"
select select "4"
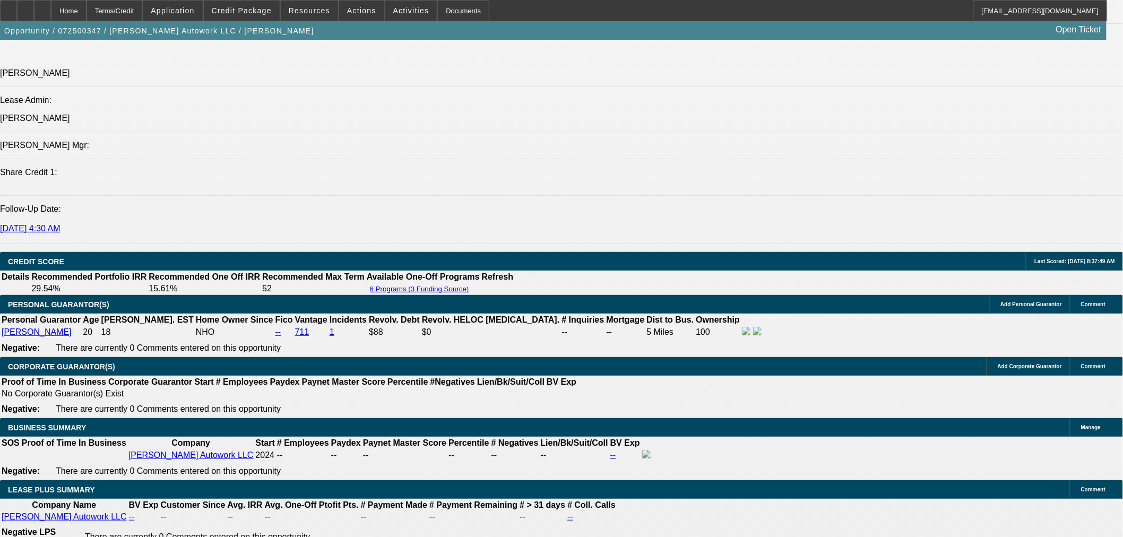
scroll to position [1650, 0]
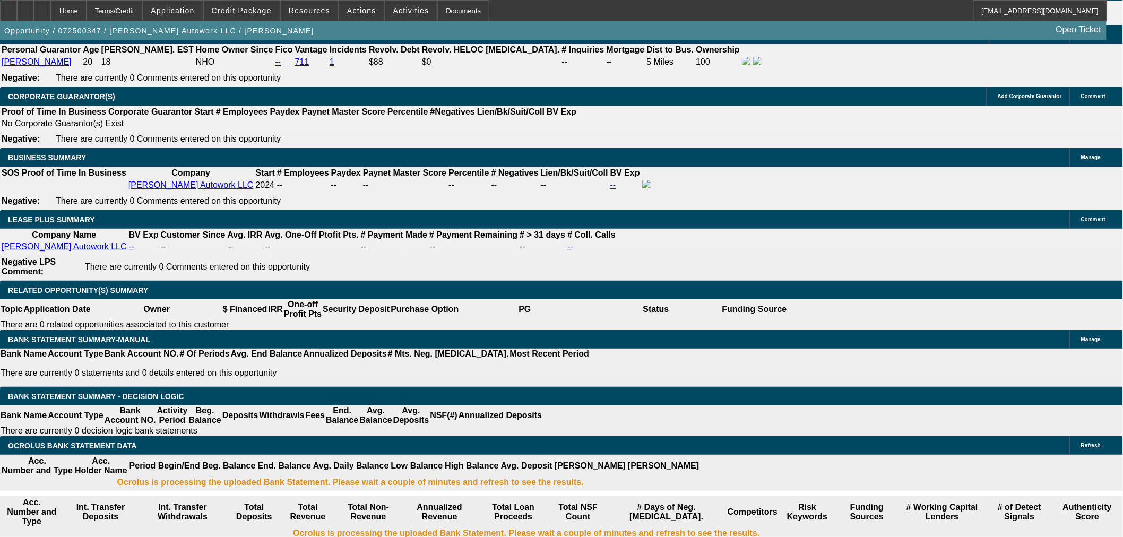
drag, startPoint x: 828, startPoint y: 273, endPoint x: 1041, endPoint y: 290, distance: 213.9
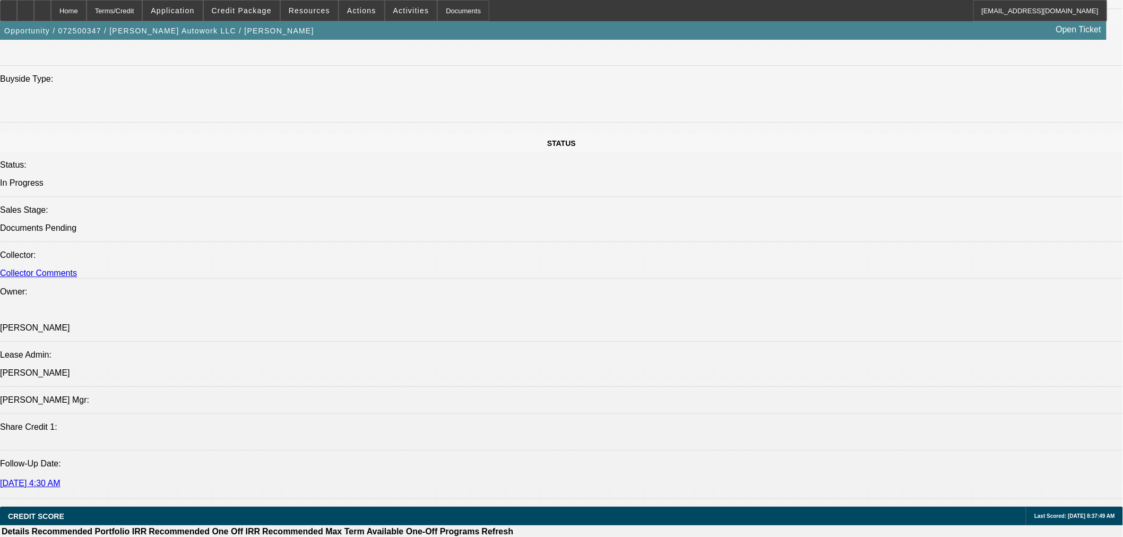
scroll to position [1238, 0]
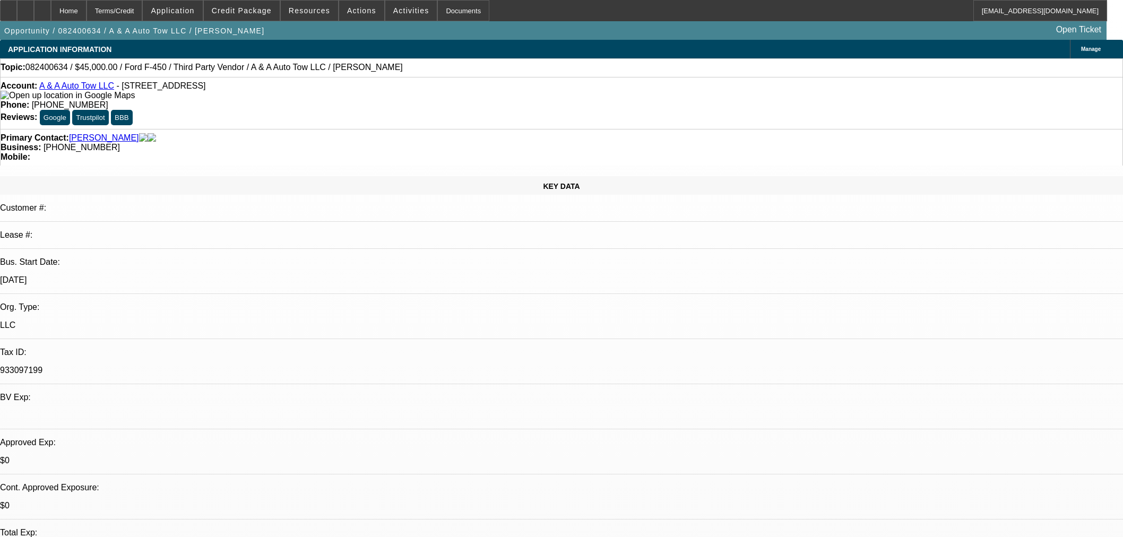
select select "0"
select select "0.1"
select select "5"
select select "0"
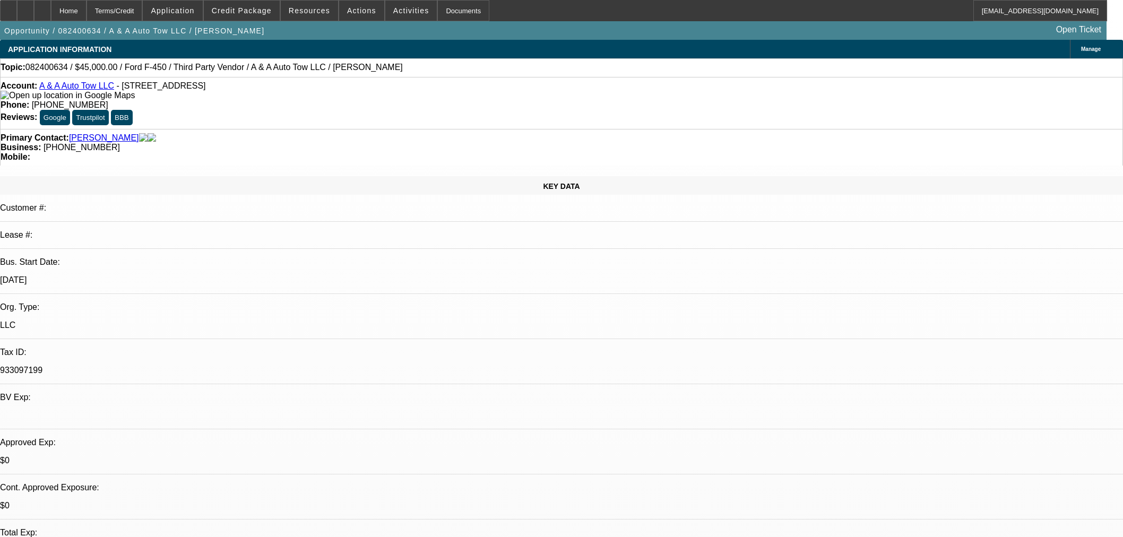
select select "0"
select select "0.1"
select select "5"
select select "0"
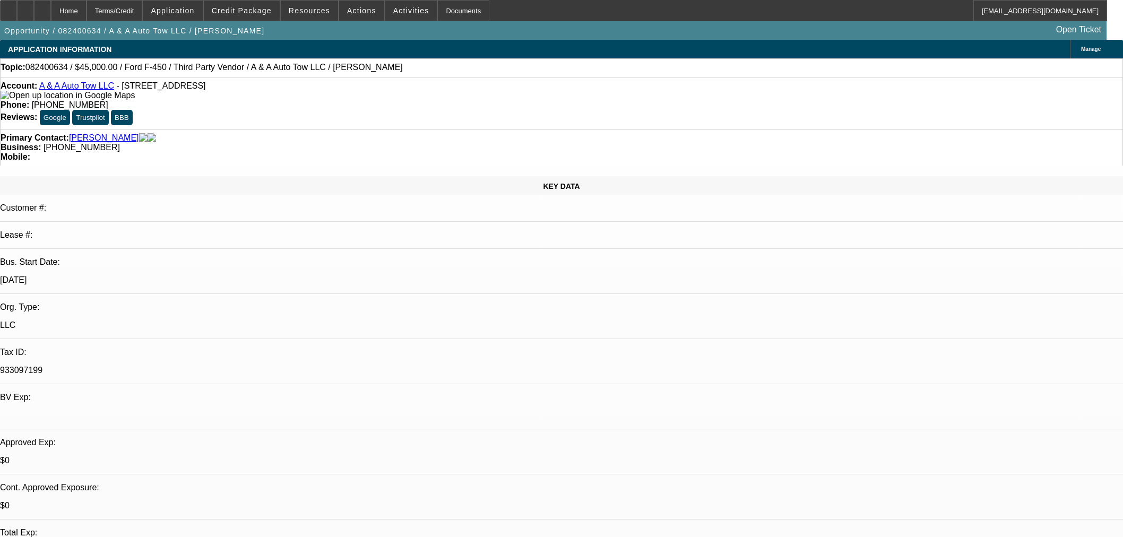
select select "0.1"
select select "5"
select select "0"
select select "0.1"
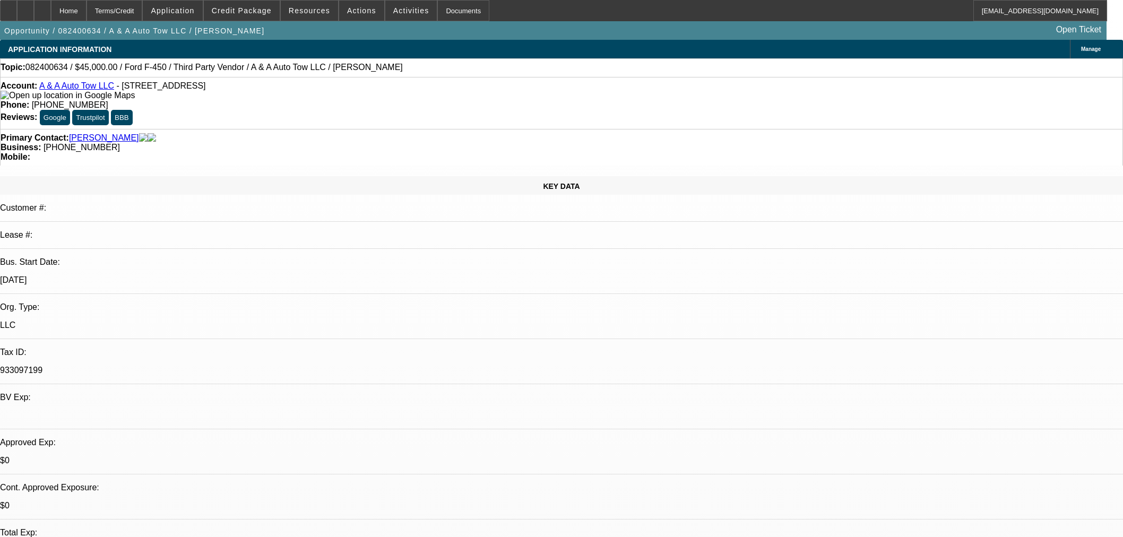
select select "4"
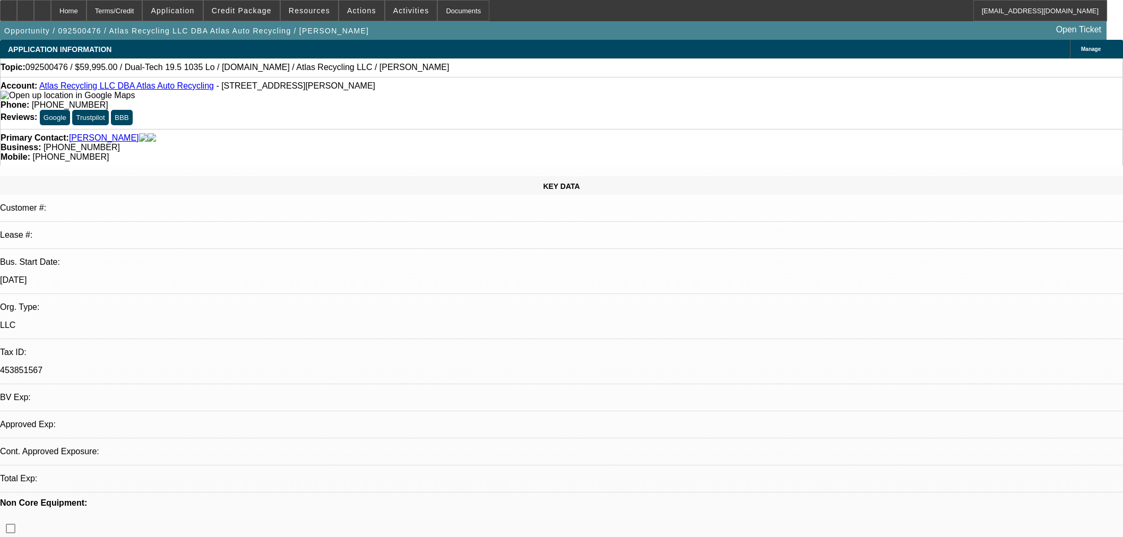
select select "0"
select select "2"
select select "0"
select select "6"
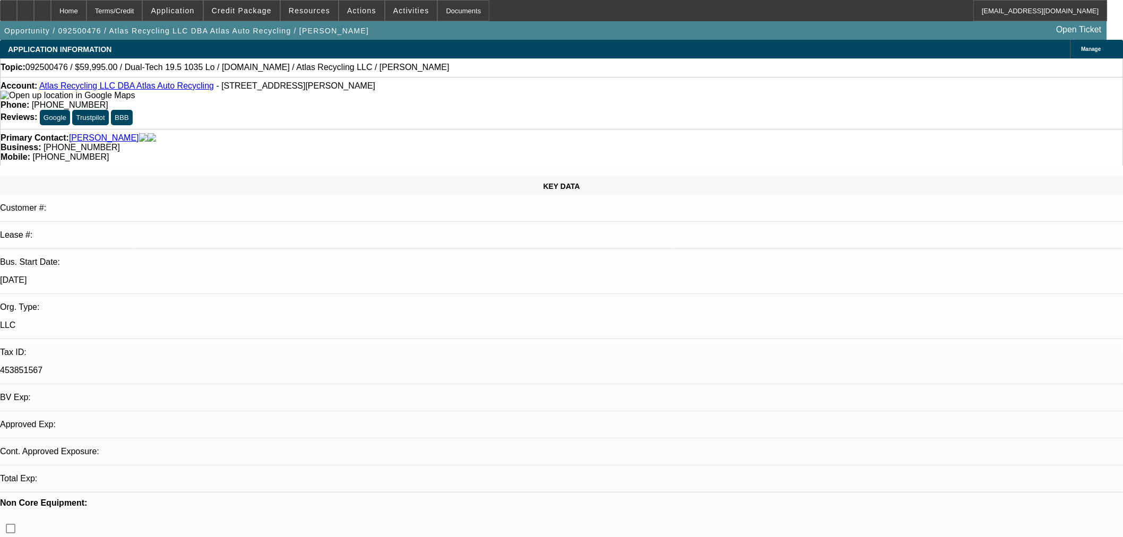
select select "0"
select select "2"
select select "0"
select select "6"
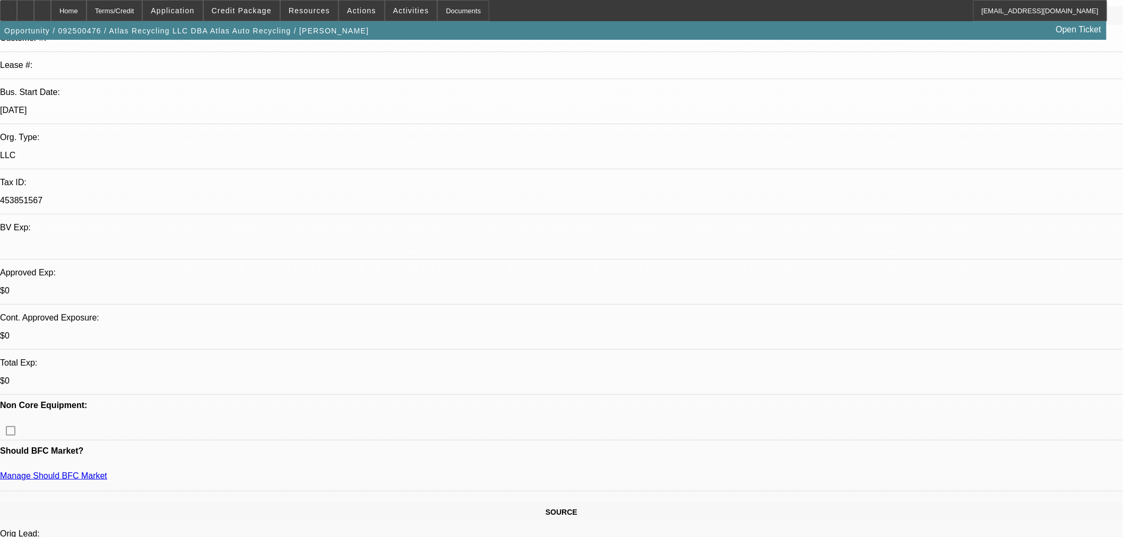
scroll to position [236, 0]
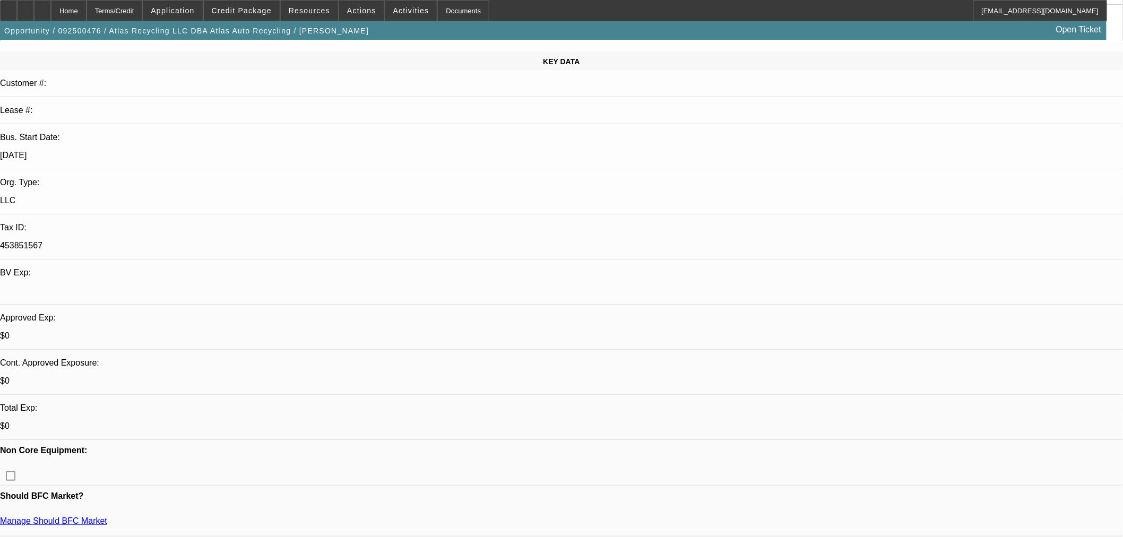
scroll to position [0, 0]
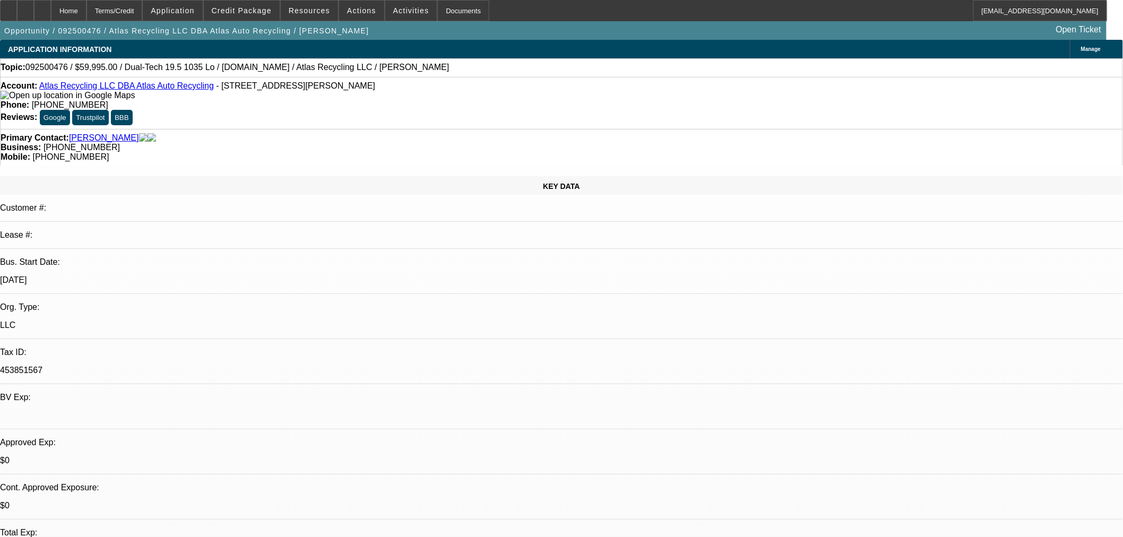
click at [239, 5] on button "Credit Package" at bounding box center [242, 11] width 76 height 20
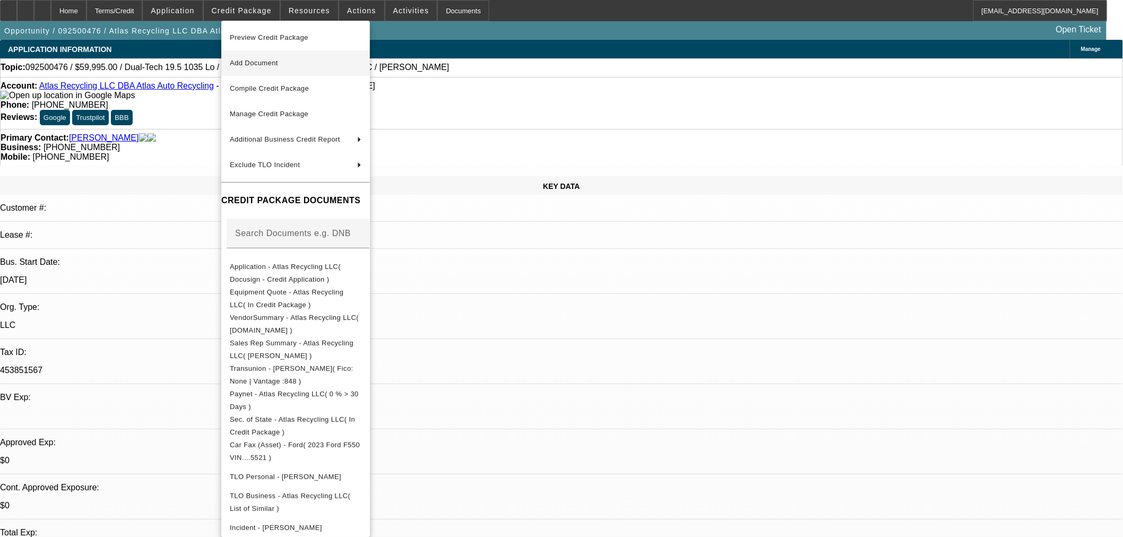
click at [254, 70] on button "Add Document" at bounding box center [295, 62] width 149 height 25
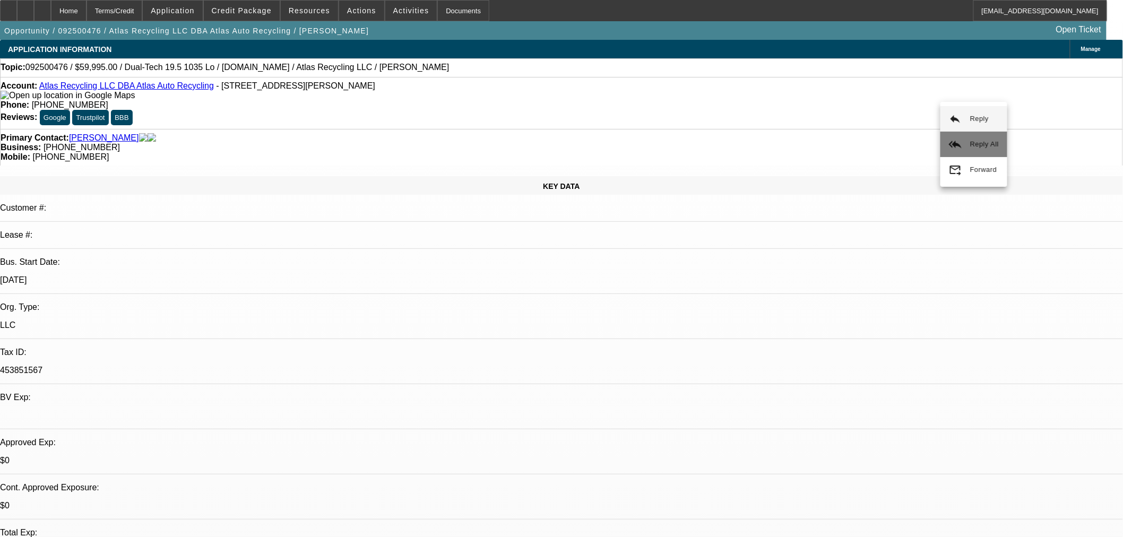
click at [981, 150] on span "Reply All" at bounding box center [984, 144] width 29 height 13
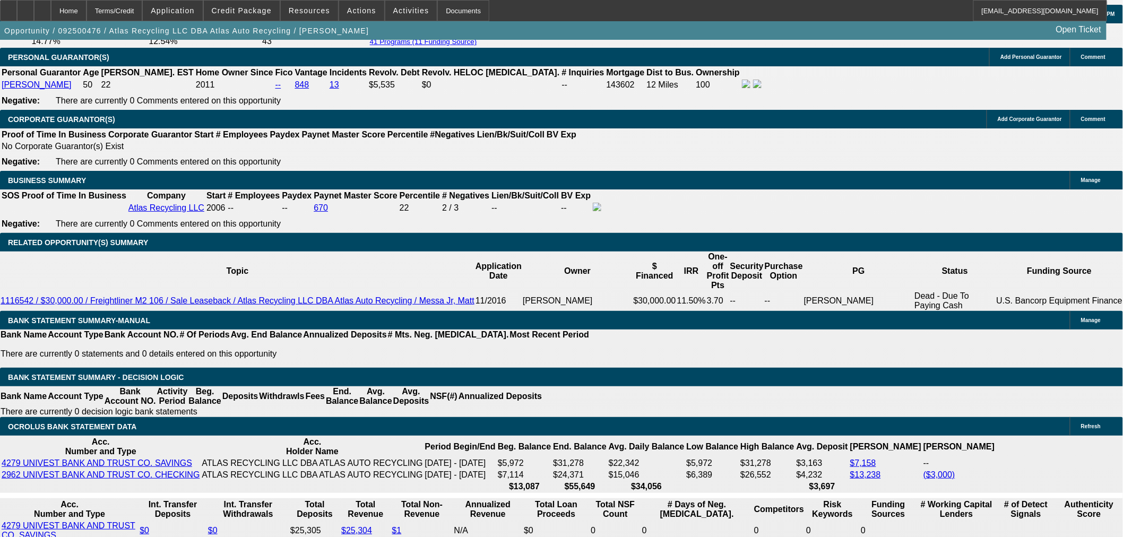
scroll to position [1532, 0]
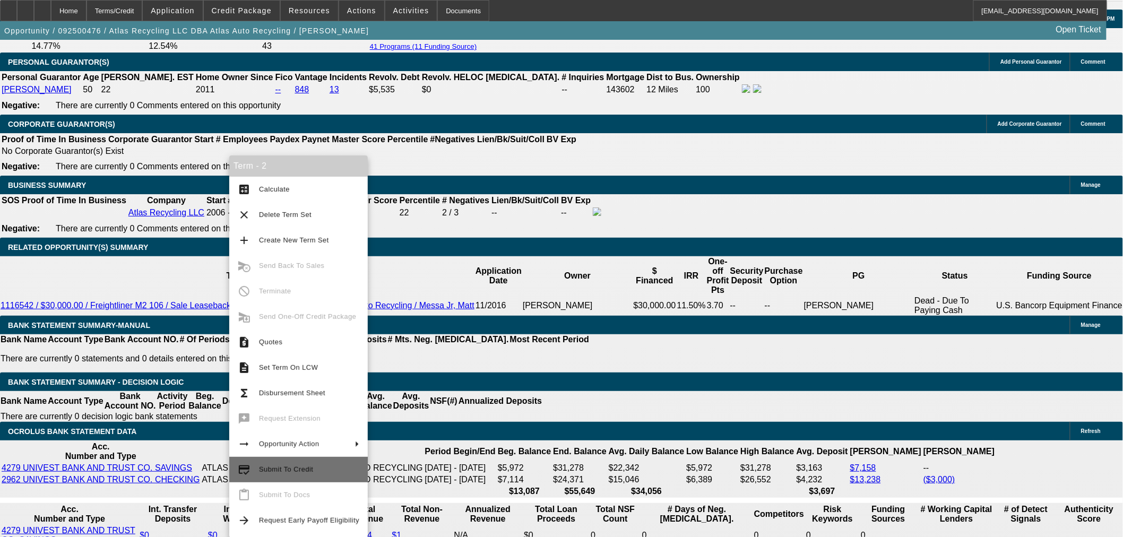
click at [301, 458] on button "credit_score Submit To Credit" at bounding box center [298, 469] width 138 height 25
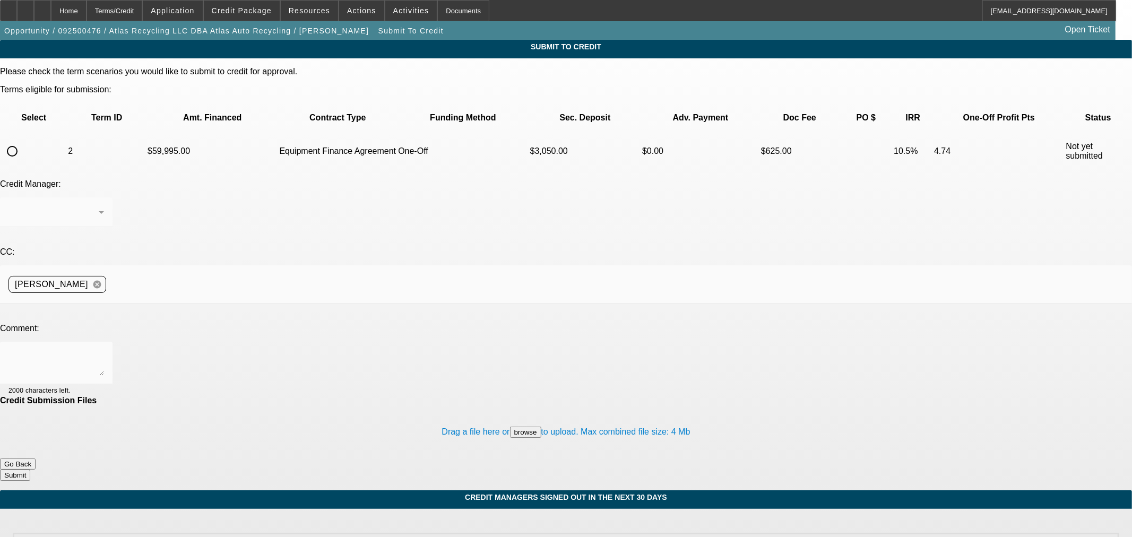
click at [23, 141] on input "radio" at bounding box center [12, 151] width 21 height 21
radio input "true"
click at [104, 342] on div at bounding box center [55, 363] width 95 height 42
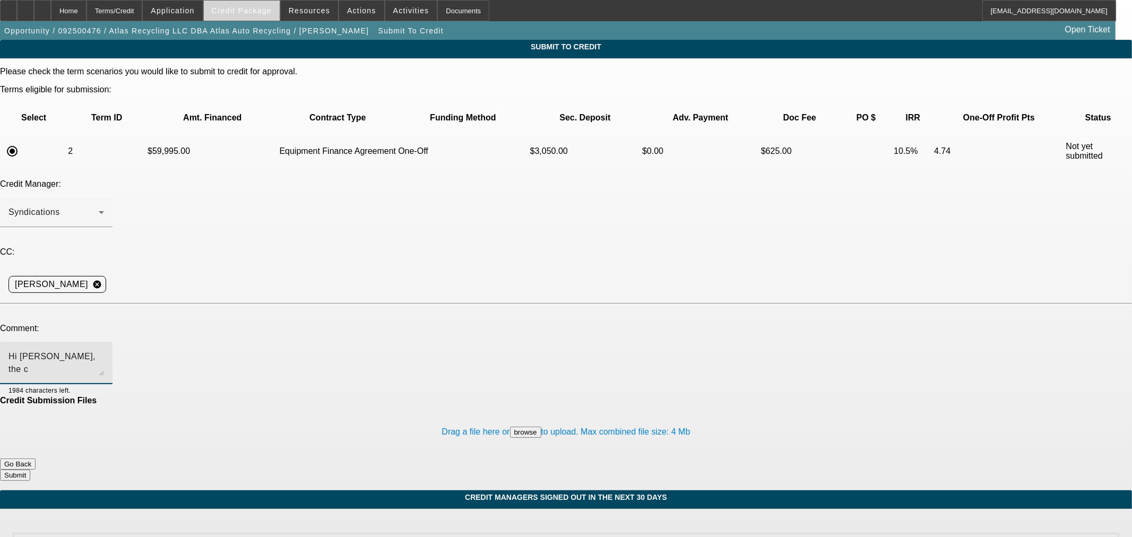
click at [236, 7] on span "Credit Package" at bounding box center [242, 10] width 60 height 8
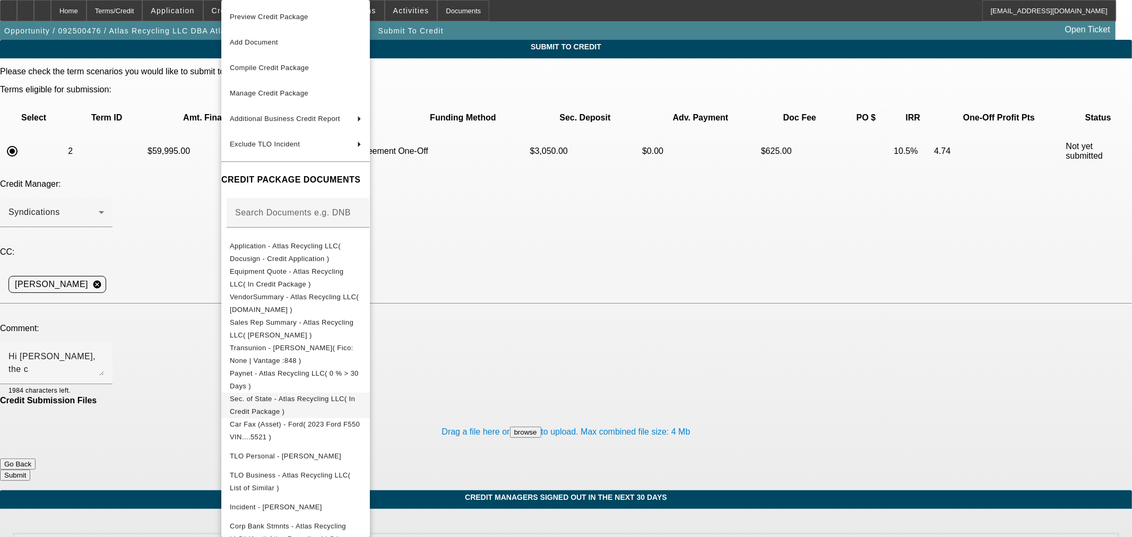
click at [289, 402] on span "Sec. of State - Atlas Recycling LLC( In Credit Package )" at bounding box center [292, 405] width 125 height 21
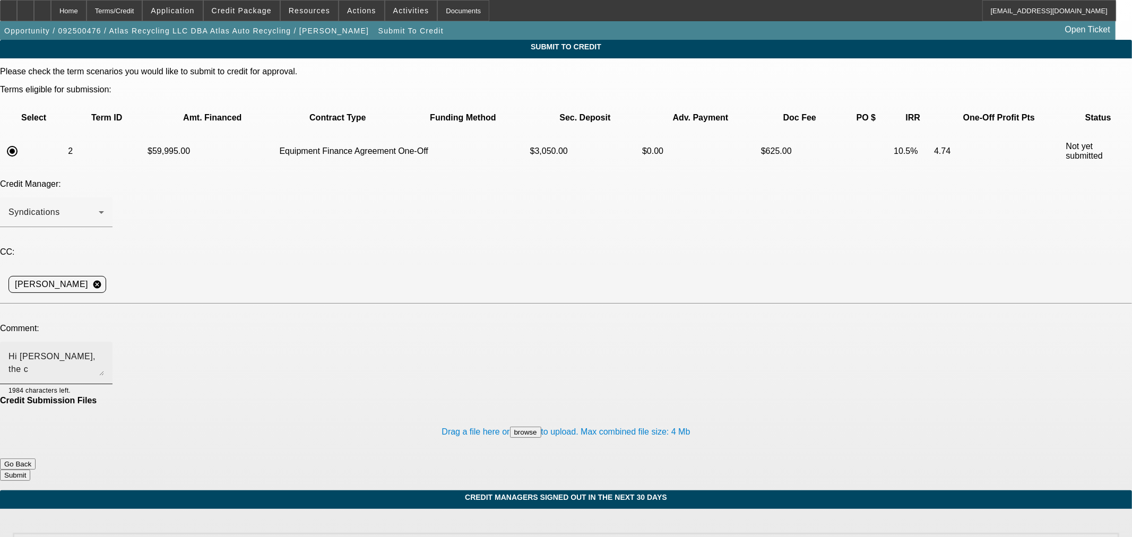
click at [104, 350] on textarea "Hi George, the c" at bounding box center [55, 362] width 95 height 25
click at [104, 350] on textarea "Hi George, the customer has" at bounding box center [55, 362] width 95 height 25
click at [104, 384] on div at bounding box center [87, 390] width 33 height 12
drag, startPoint x: 473, startPoint y: 264, endPoint x: 490, endPoint y: 245, distance: 25.6
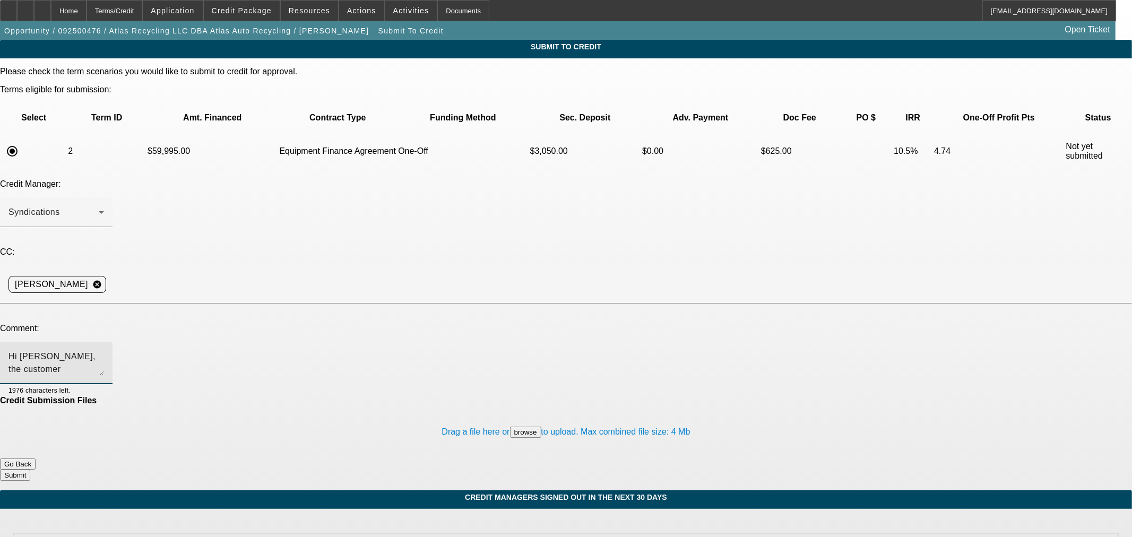
click at [104, 350] on textarea "Hi George, the customer" at bounding box center [55, 362] width 95 height 25
click at [104, 350] on textarea "Hi George, the customer set us his LLC in Delaware" at bounding box center [55, 362] width 95 height 25
drag, startPoint x: 258, startPoint y: 245, endPoint x: 251, endPoint y: 249, distance: 8.1
click at [104, 350] on textarea "Hi George, the customer set us his LLC in Delaware" at bounding box center [55, 362] width 95 height 25
click at [104, 350] on textarea "Hi George, the customer set us A LLC in Delaware" at bounding box center [55, 362] width 95 height 25
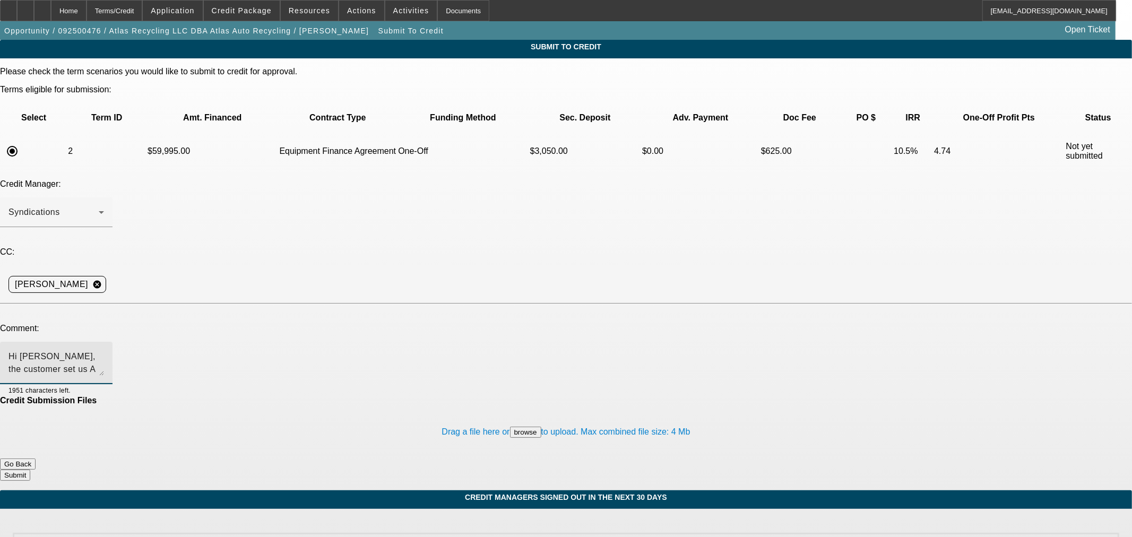
paste textarea "tlas Recycling LLC"
drag, startPoint x: 324, startPoint y: 248, endPoint x: 314, endPoint y: 251, distance: 11.2
click at [104, 350] on textarea "Hi George, the customer set us Atlas Recycling LLC LLC in Delaware" at bounding box center [55, 362] width 95 height 25
click at [104, 350] on textarea "Hi George, the customer set us Atlas Recycling LLC in Delaware" at bounding box center [55, 362] width 95 height 25
drag, startPoint x: 247, startPoint y: 249, endPoint x: 260, endPoint y: 294, distance: 46.9
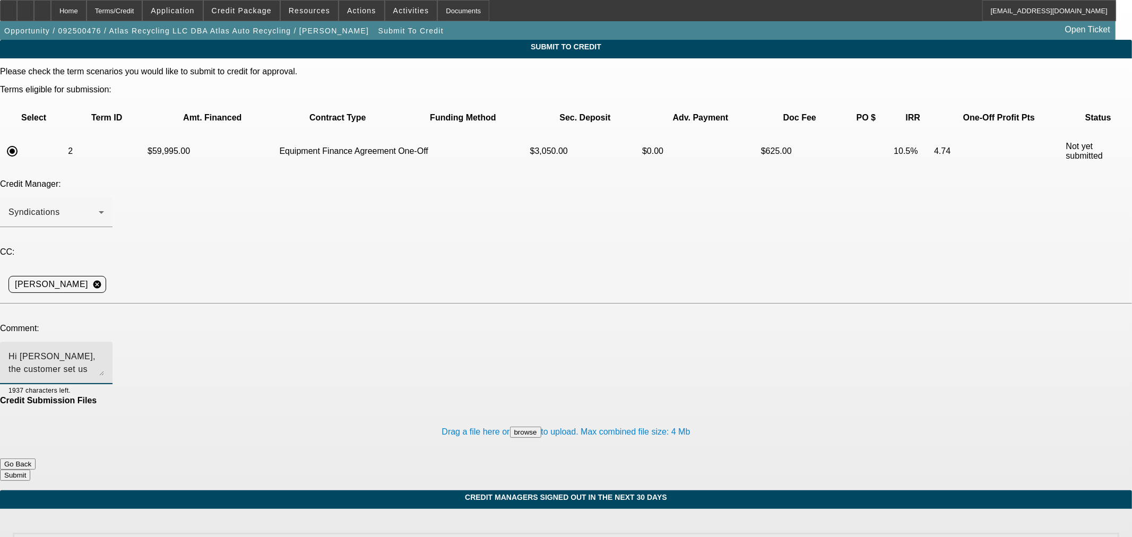
click at [104, 350] on textarea "Hi George, the customer set us Atlas Recycling LLC in Delaware" at bounding box center [55, 362] width 95 height 25
click at [104, 350] on textarea "Hi George, the customer set up Atlas Recycling LLC in Delaware" at bounding box center [55, 362] width 95 height 25
click at [104, 350] on textarea "Hi George, the customer set up Atlas Recycling LLC in Delaware for Tax reasons …" at bounding box center [55, 362] width 95 height 25
click at [104, 350] on textarea "Hi George, the customer set up Atlas Recycling LLC in Delaware for tax reasons …" at bounding box center [55, 362] width 95 height 25
drag, startPoint x: 517, startPoint y: 255, endPoint x: 440, endPoint y: 253, distance: 76.4
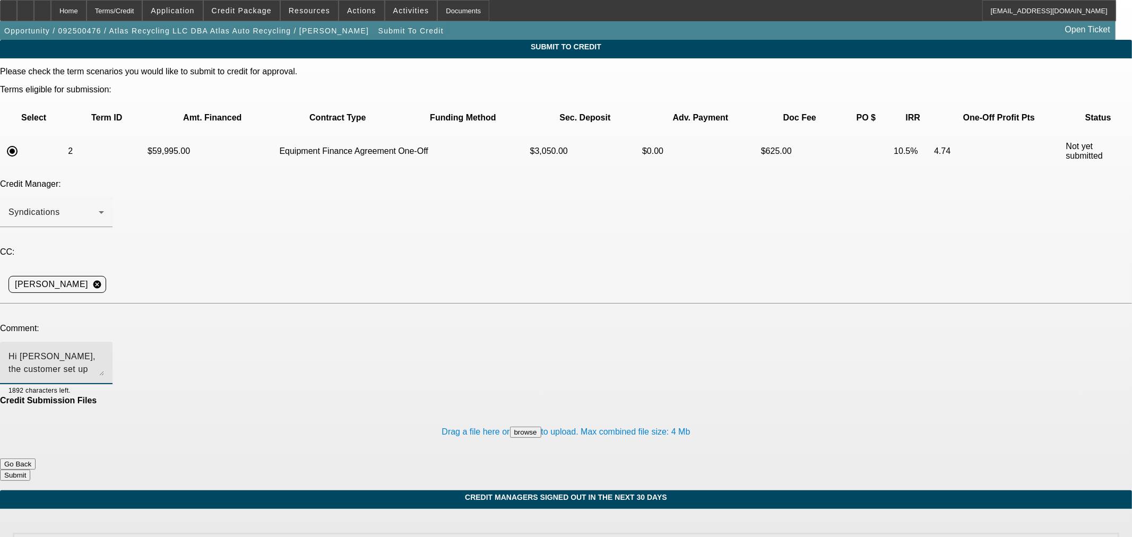
click at [104, 350] on textarea "Hi George, the customer set up Atlas Recycling LLC in Delaware for tax reasons …" at bounding box center [55, 362] width 95 height 25
paste textarea "Atlas Recycling LLC"
type textarea "Hi George, the customer set up Atlas Recycling LLC in Delaware for tax reasons …"
click at [30, 470] on button "Submit" at bounding box center [15, 475] width 30 height 11
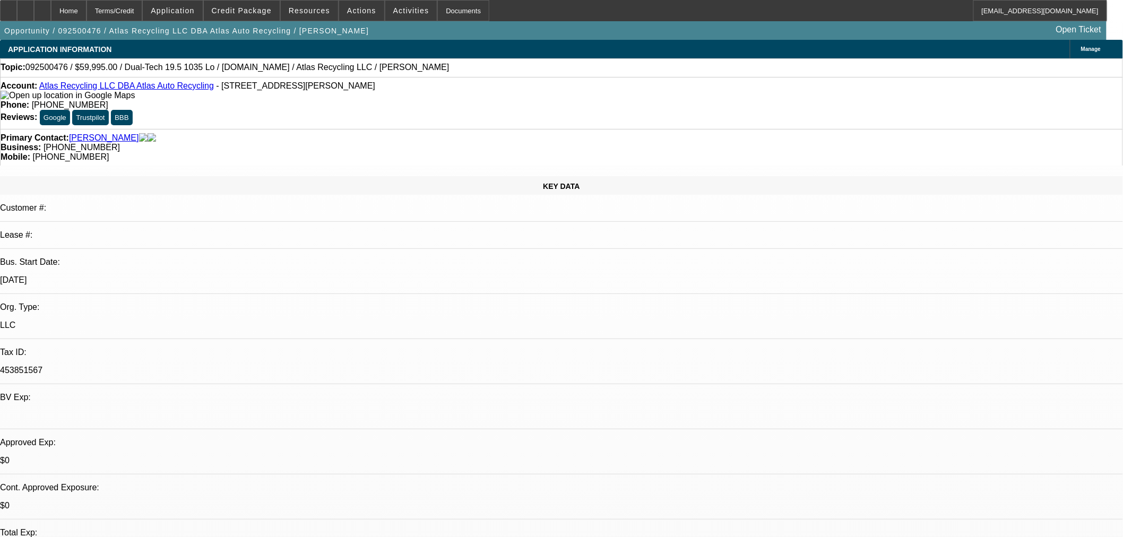
select select "0"
select select "2"
select select "0"
select select "6"
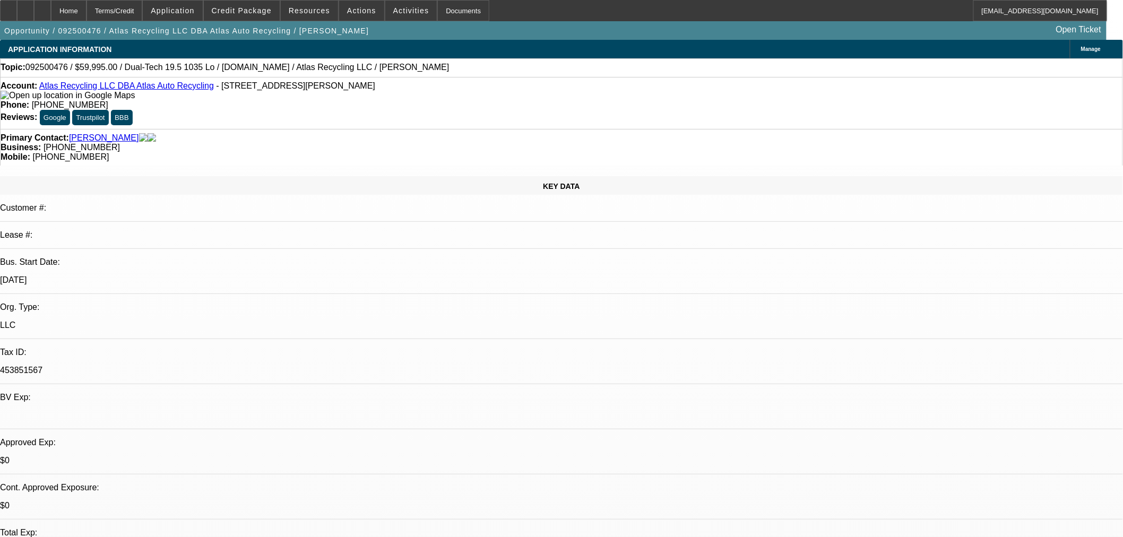
select select "0"
select select "2"
select select "0"
select select "6"
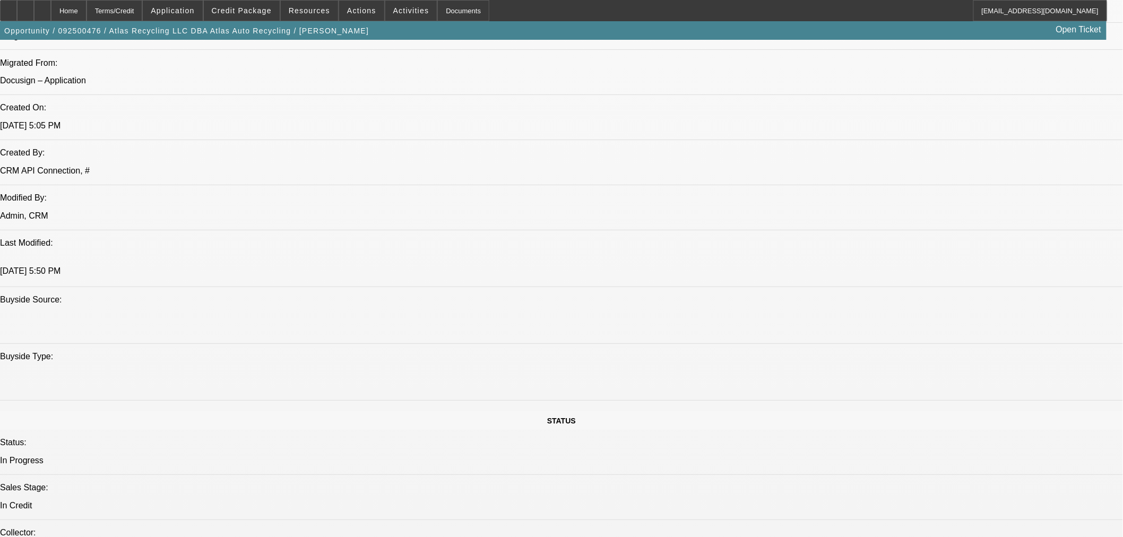
scroll to position [766, 0]
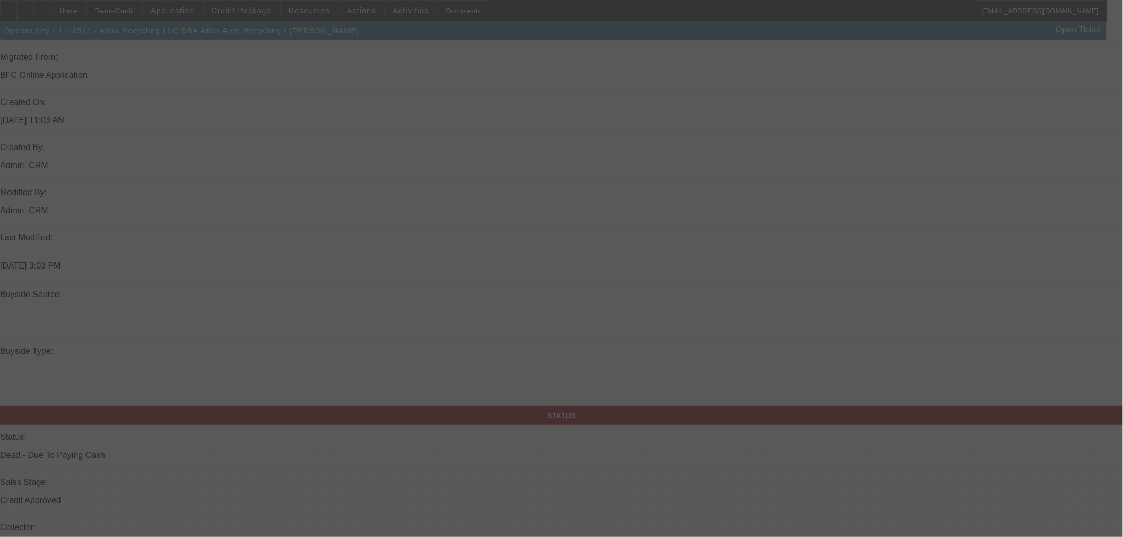
scroll to position [952, 0]
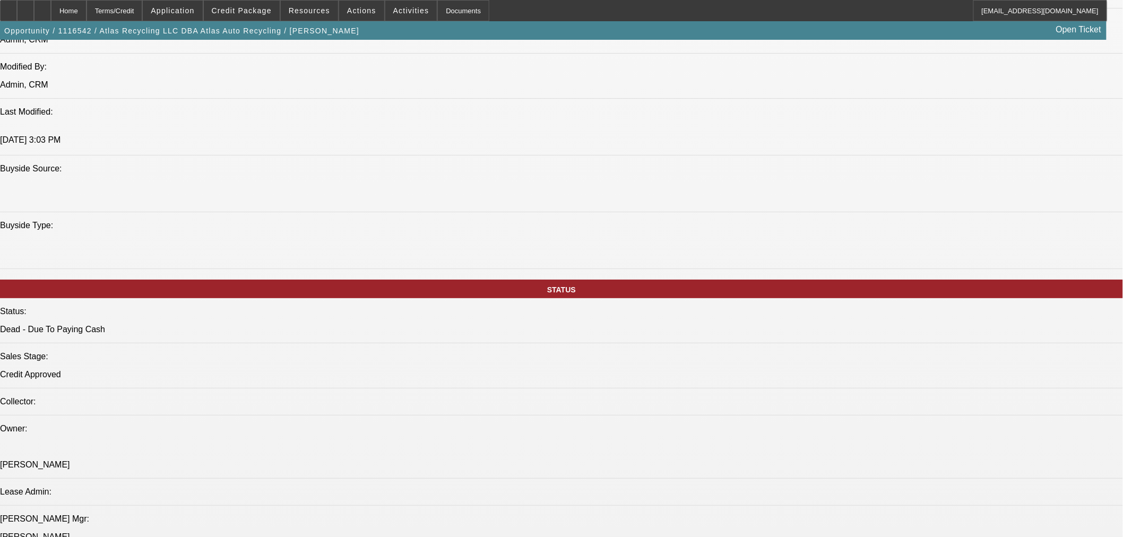
select select "0"
select select "2"
select select "0"
select select "6"
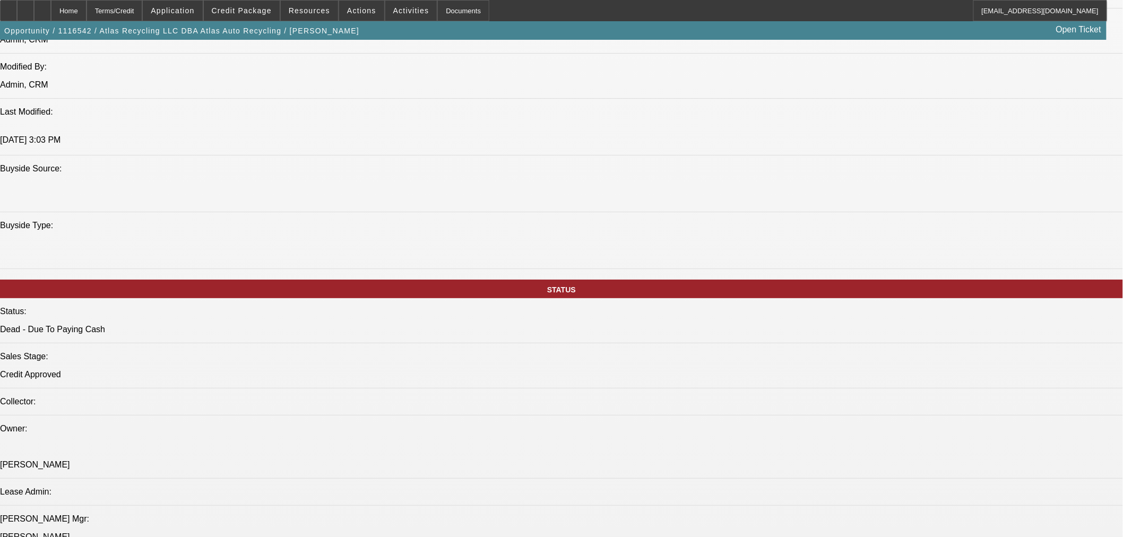
select select "0"
select select "2"
select select "0"
select select "6"
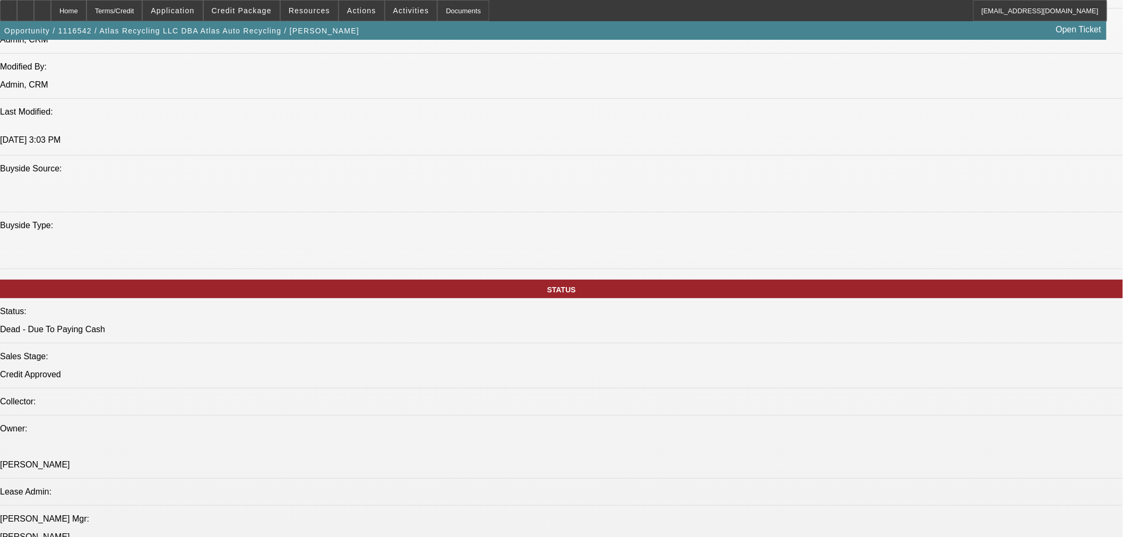
select select "0"
select select "2"
select select "0"
select select "6"
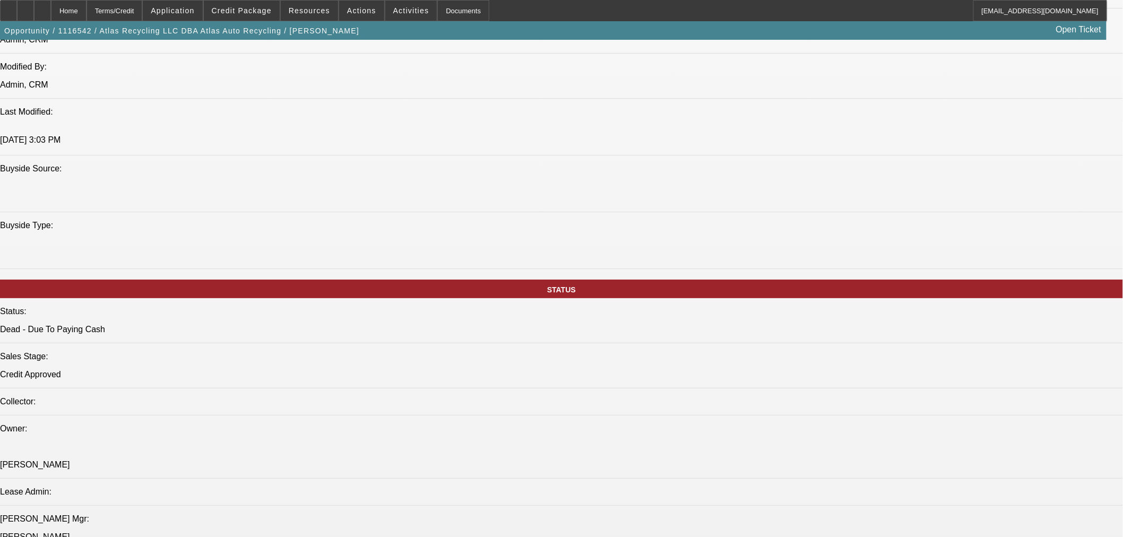
select select "0"
select select "2"
select select "0"
select select "6"
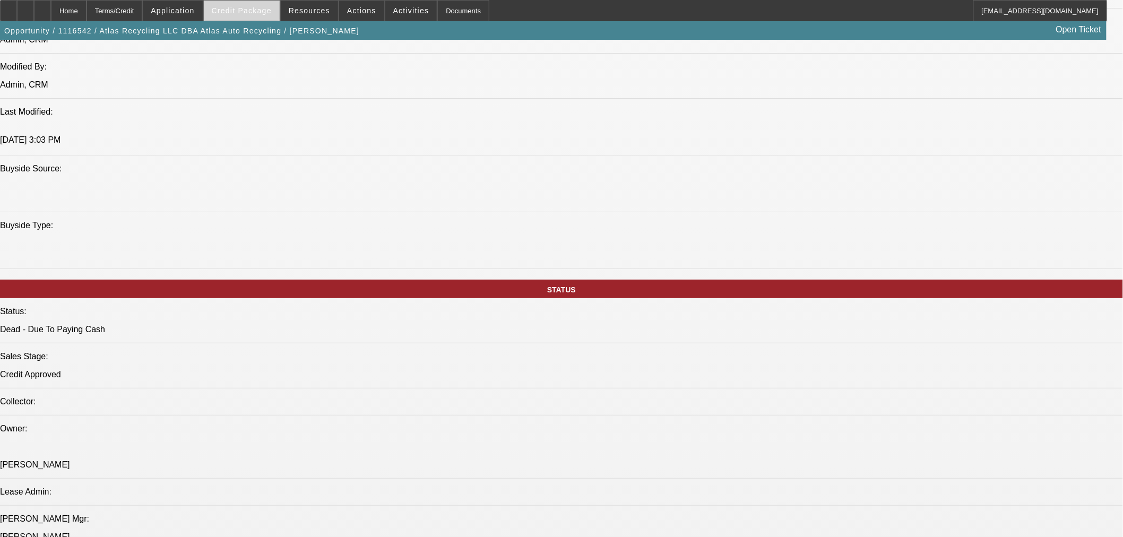
click at [272, 7] on span "Credit Package" at bounding box center [242, 10] width 60 height 8
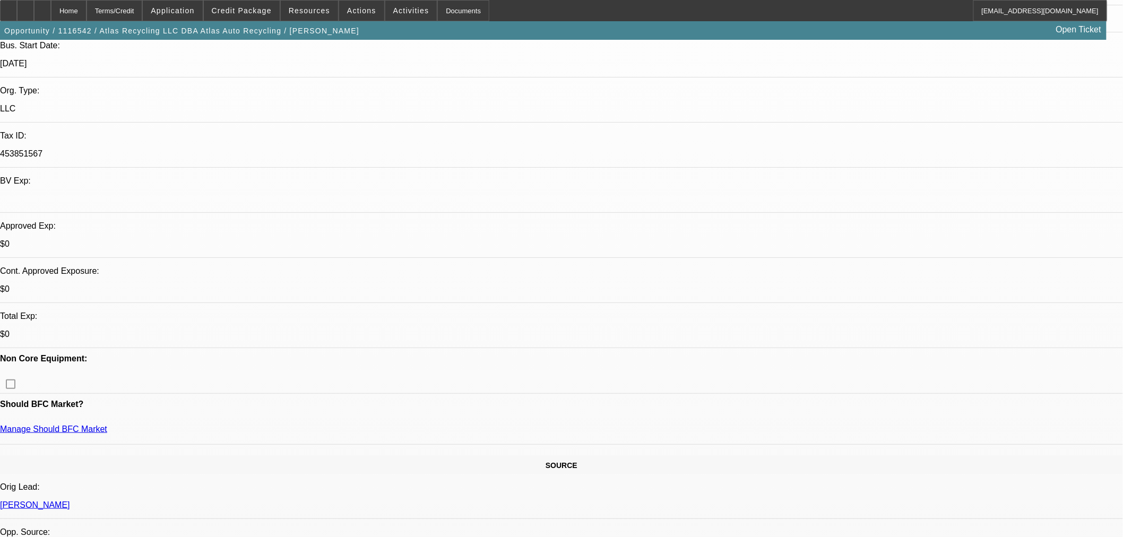
scroll to position [304, 0]
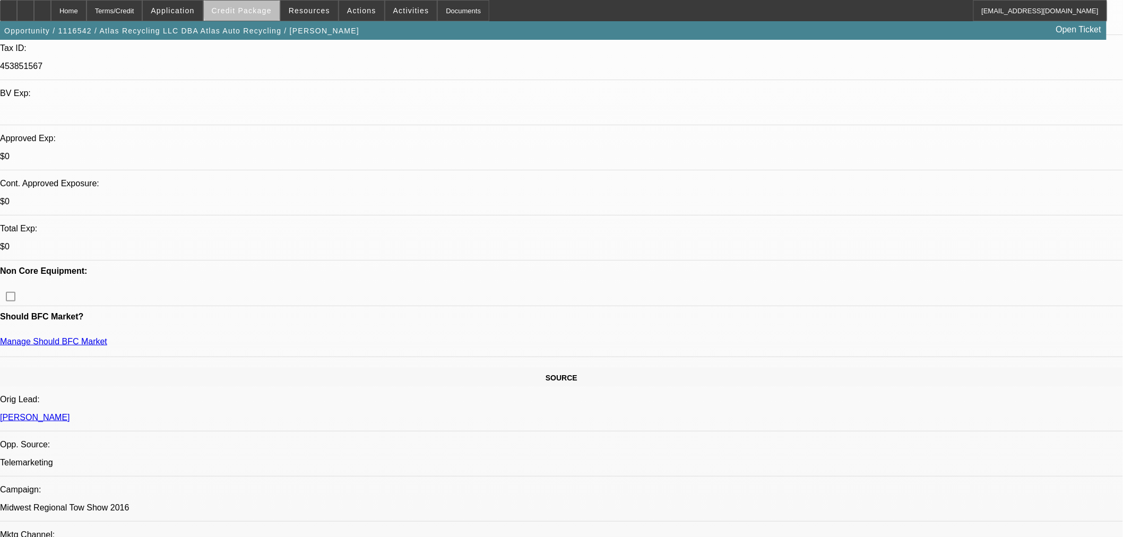
click at [268, 7] on span "Credit Package" at bounding box center [242, 10] width 60 height 8
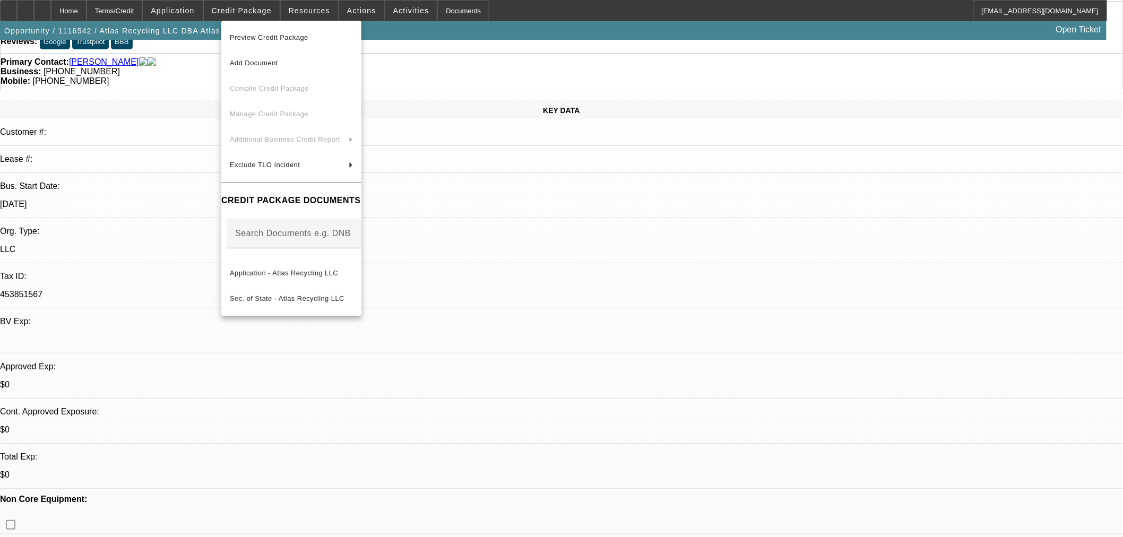
scroll to position [68, 0]
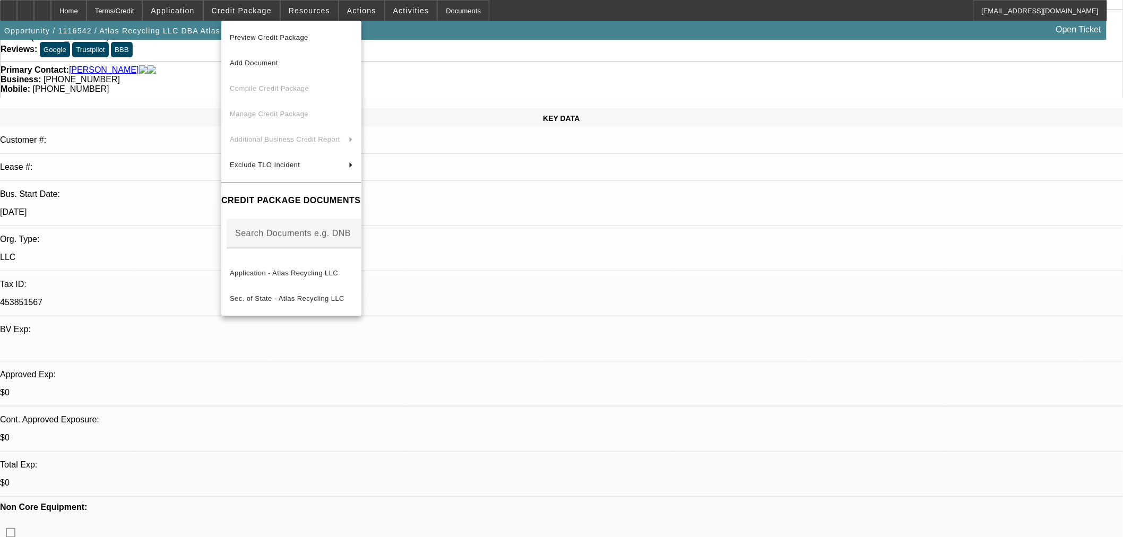
drag, startPoint x: 757, startPoint y: 273, endPoint x: 642, endPoint y: 299, distance: 117.6
click at [754, 274] on div at bounding box center [561, 268] width 1123 height 537
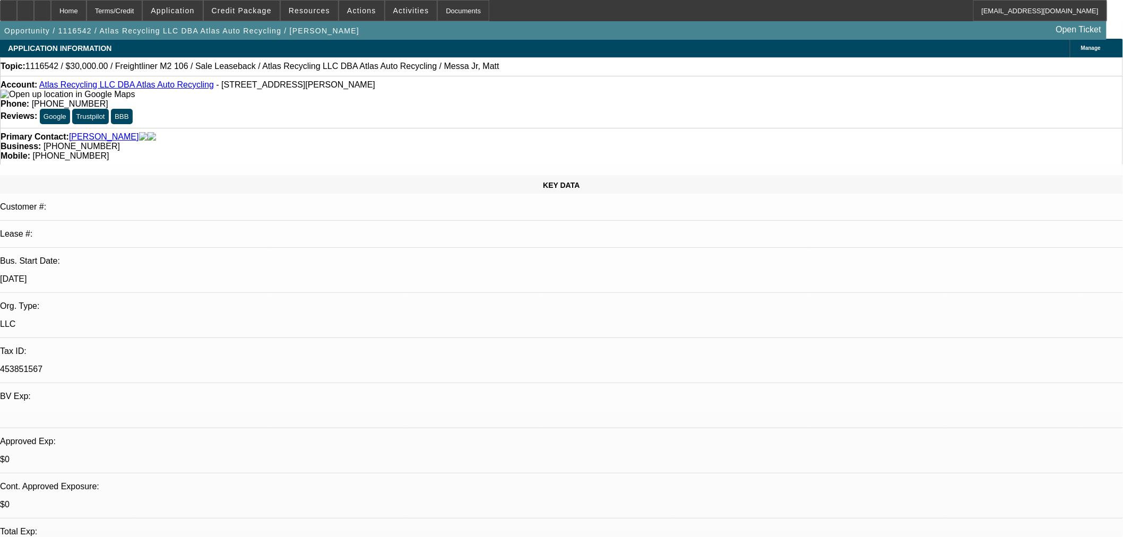
scroll to position [0, 0]
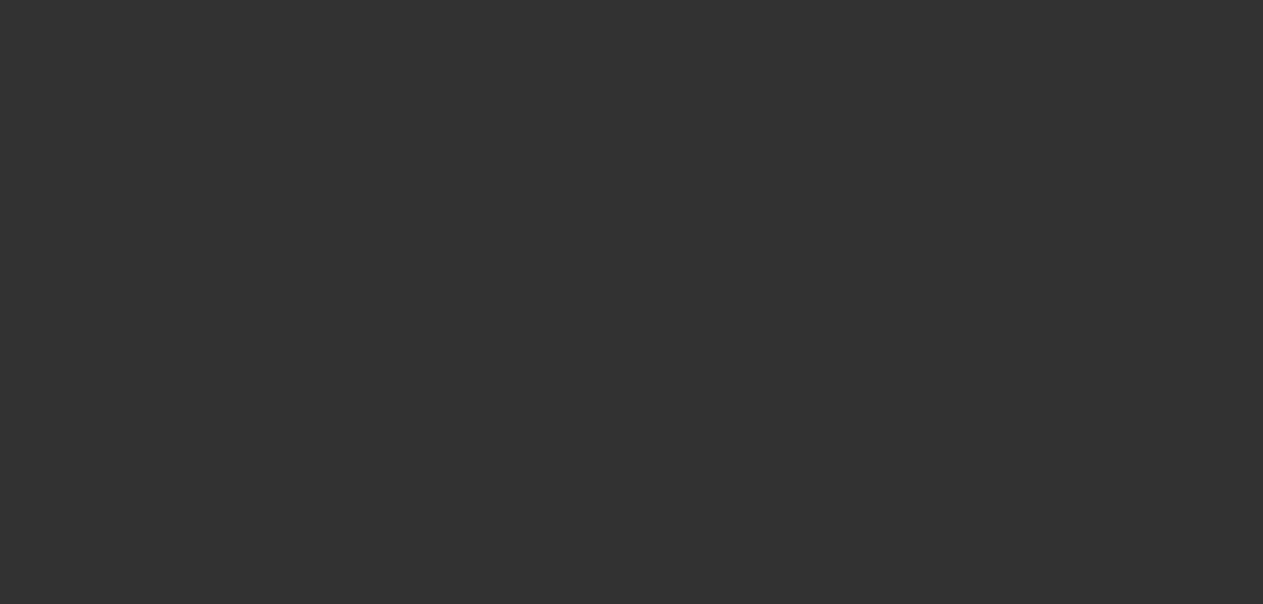
select select "0"
select select "2"
select select "0"
select select "6"
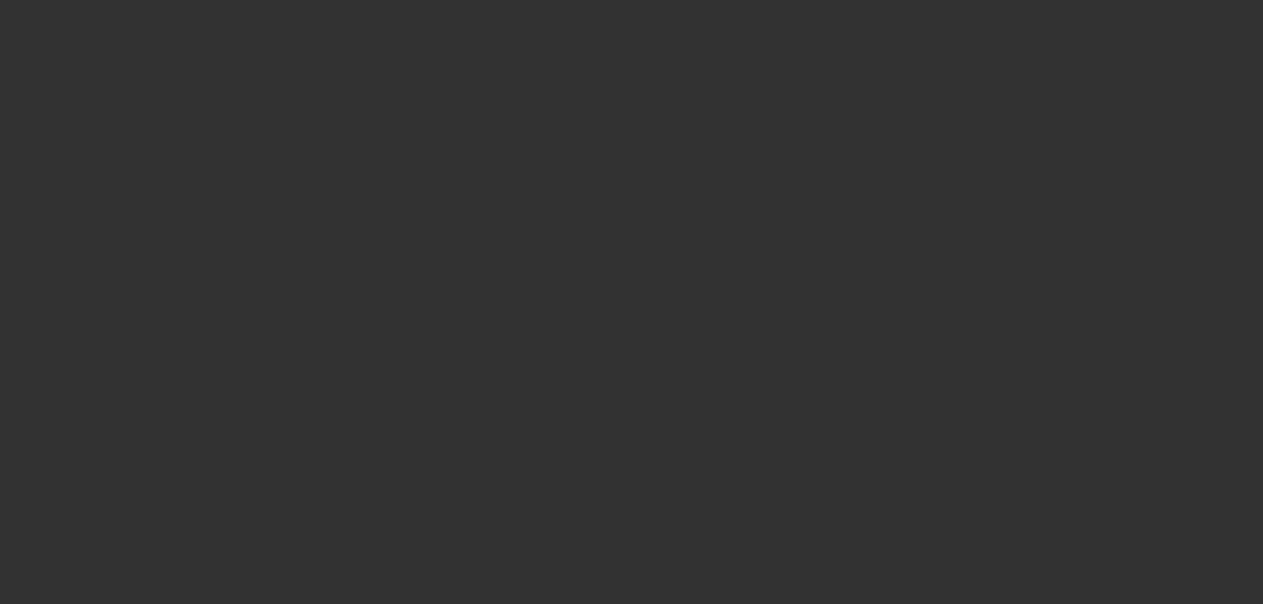
select select "0"
select select "2"
select select "0"
select select "6"
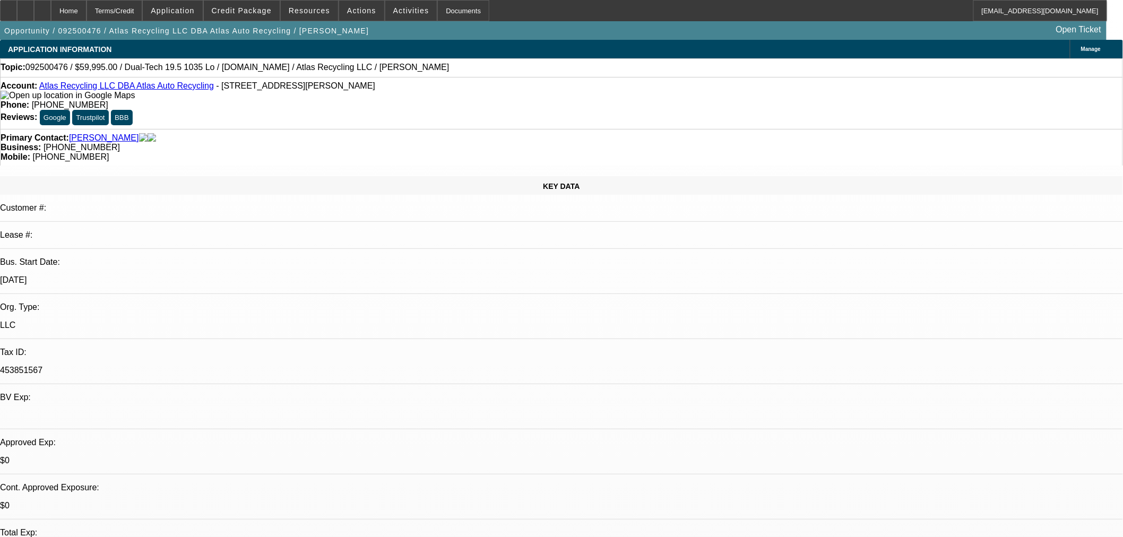
drag, startPoint x: 255, startPoint y: 67, endPoint x: 314, endPoint y: 71, distance: 59.0
click at [312, 69] on span "092500476 / $59,995.00 / Dual-Tech 19.5 1035 Lo / [DOMAIN_NAME] / Atlas Recycli…" at bounding box center [237, 68] width 424 height 10
copy span "Atlas Recycling LLC"
